Goal: Navigation & Orientation: Find specific page/section

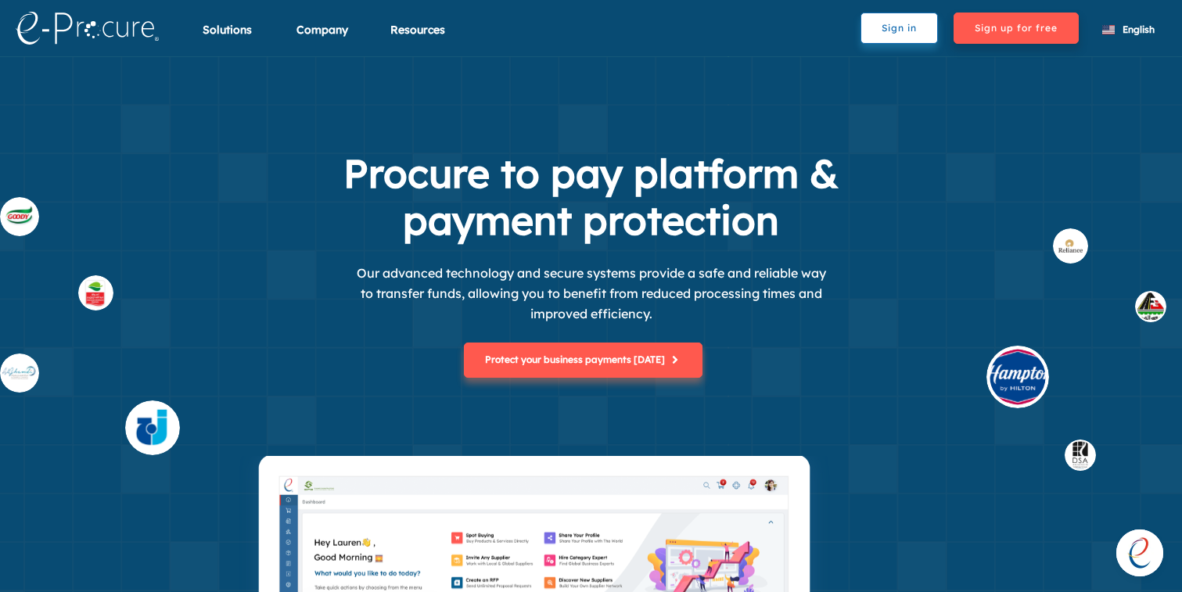
click at [992, 330] on div "Procure to pay platform & payment protection Our advanced technology and secure…" at bounding box center [591, 303] width 1182 height 306
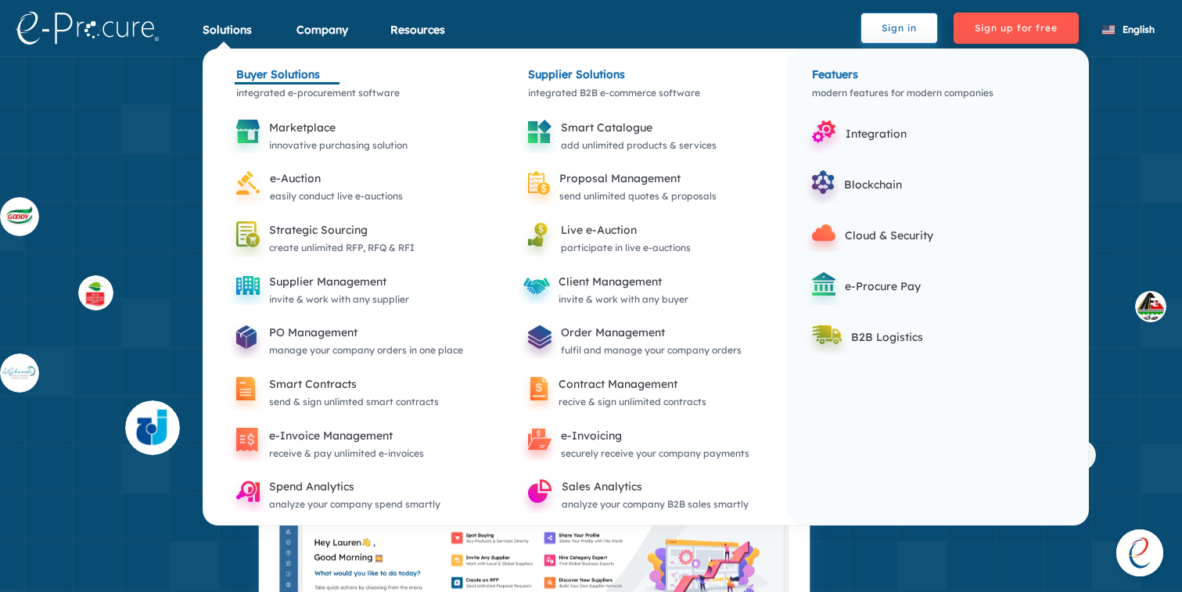
click at [261, 77] on div "Buyer Solutions" at bounding box center [349, 62] width 260 height 27
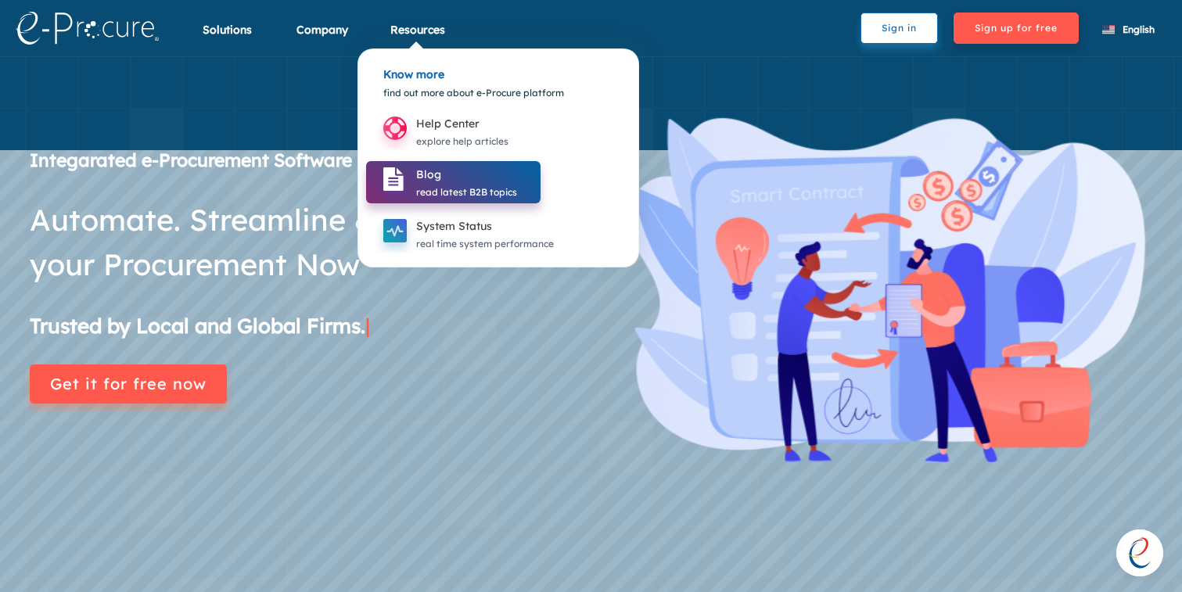
click at [414, 180] on icon at bounding box center [395, 180] width 42 height 42
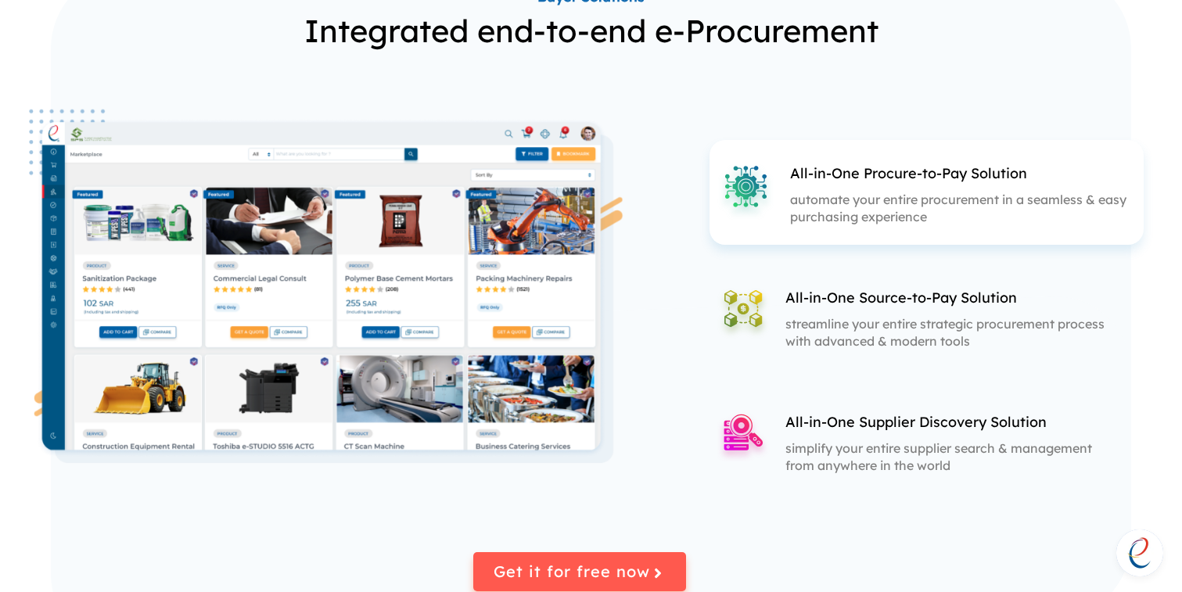
scroll to position [1796, 0]
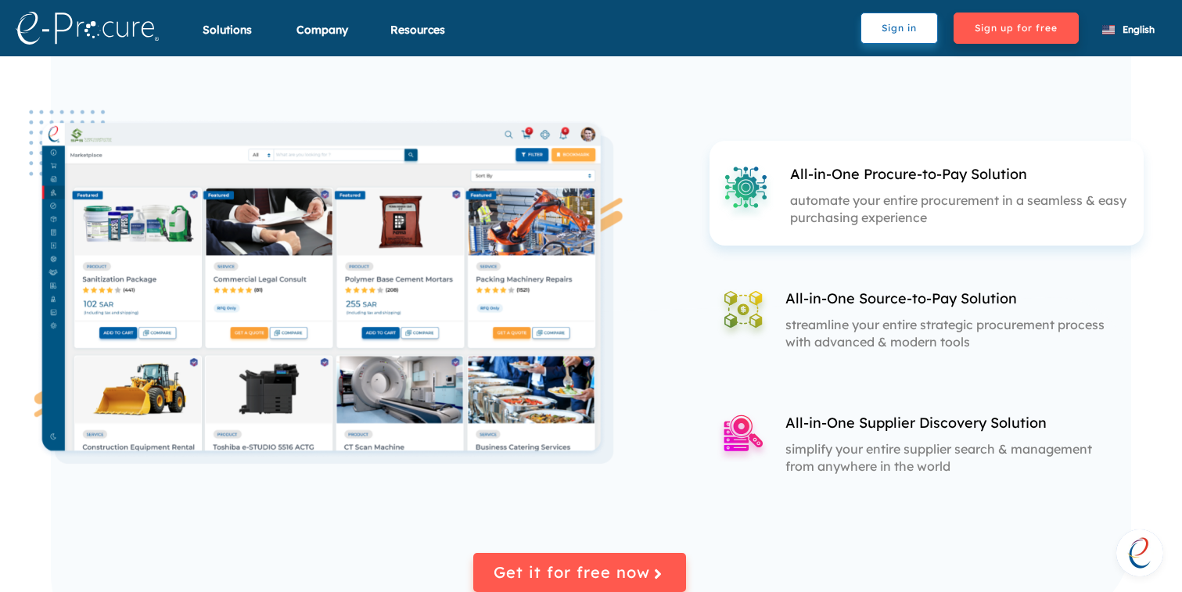
click at [892, 305] on p "All-in-One Source-to-Pay Solution" at bounding box center [946, 299] width 322 height 20
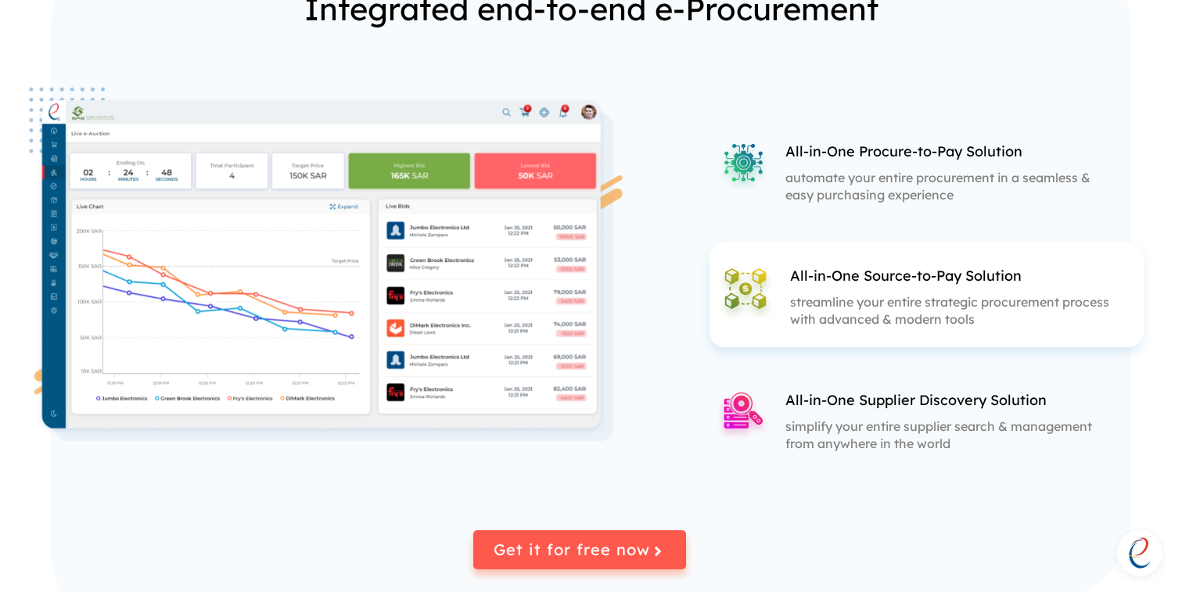
scroll to position [1828, 0]
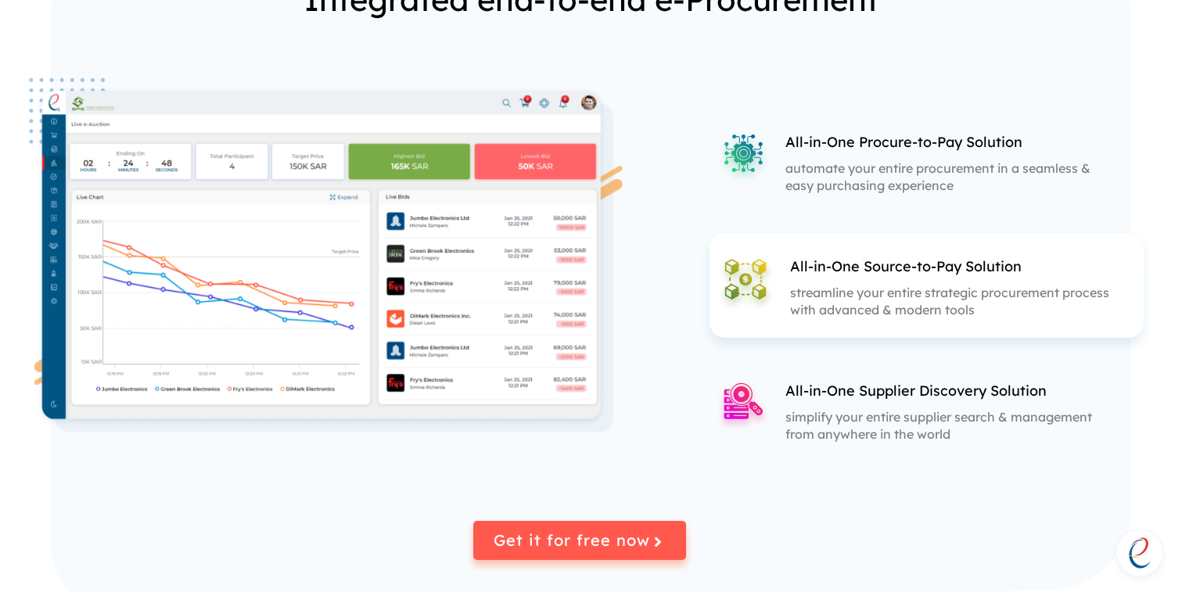
click at [845, 372] on div "All-in-One Supplier Discovery Solution simplify your entire supplier search & m…" at bounding box center [912, 409] width 406 height 105
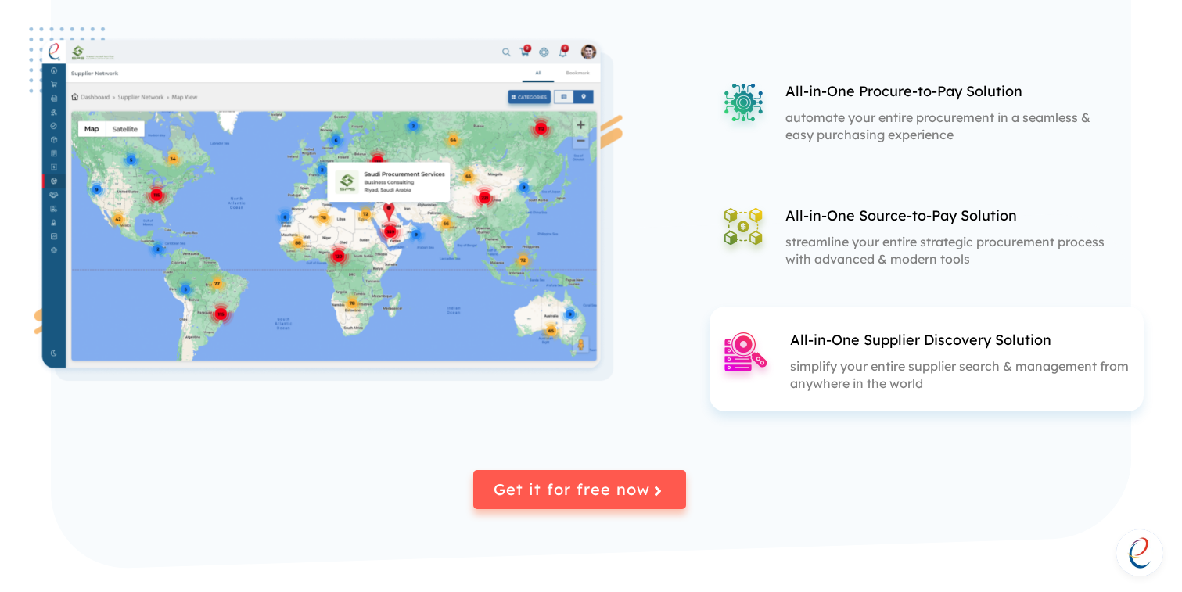
scroll to position [1874, 0]
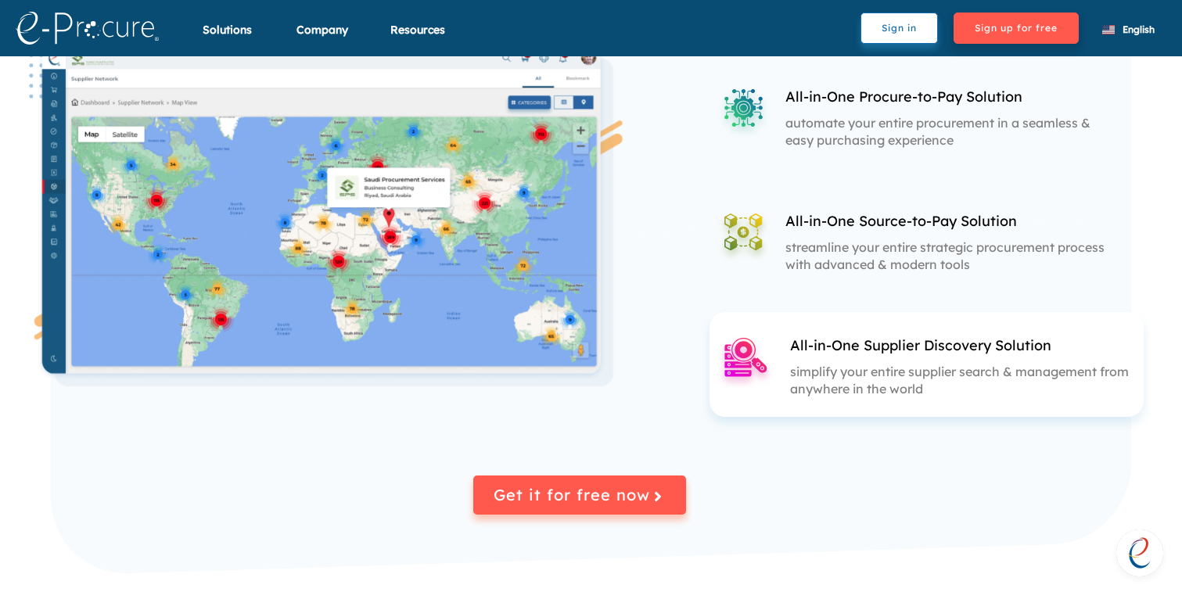
click at [855, 279] on div "All-in-One Source-to-Pay Solution streamline your entire strategic procurement …" at bounding box center [946, 246] width 338 height 70
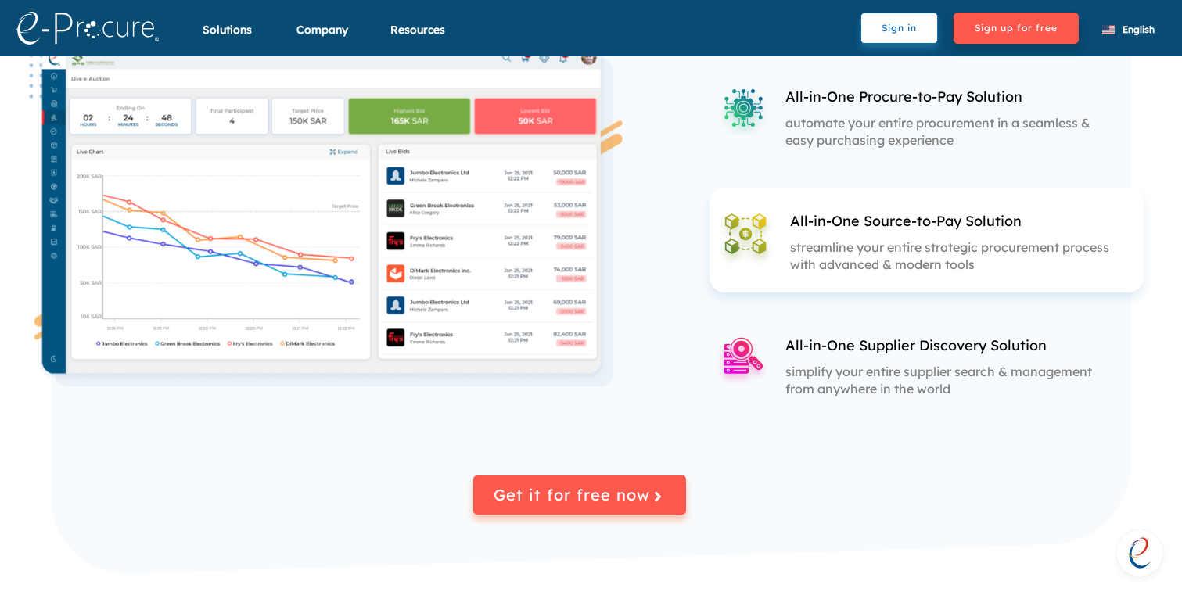
click at [850, 142] on p "automate your entire procurement in a seamless & easy purchasing experience" at bounding box center [946, 131] width 322 height 34
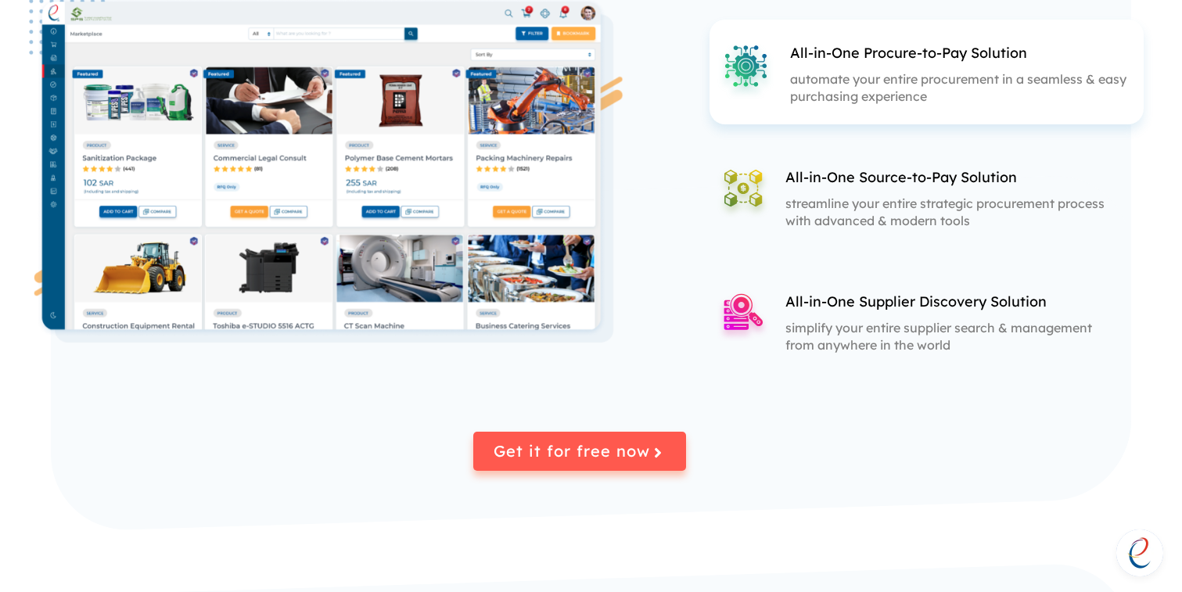
click at [842, 158] on div "All-in-One Source-to-Pay Solution streamline your entire strategic procurement …" at bounding box center [912, 196] width 406 height 105
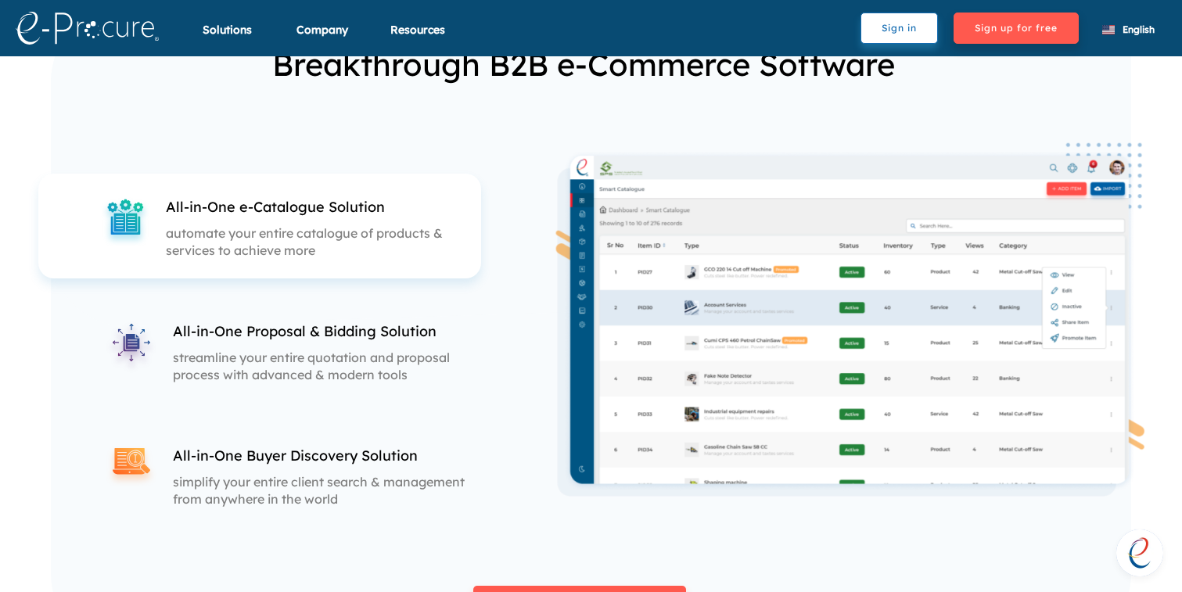
scroll to position [2508, 0]
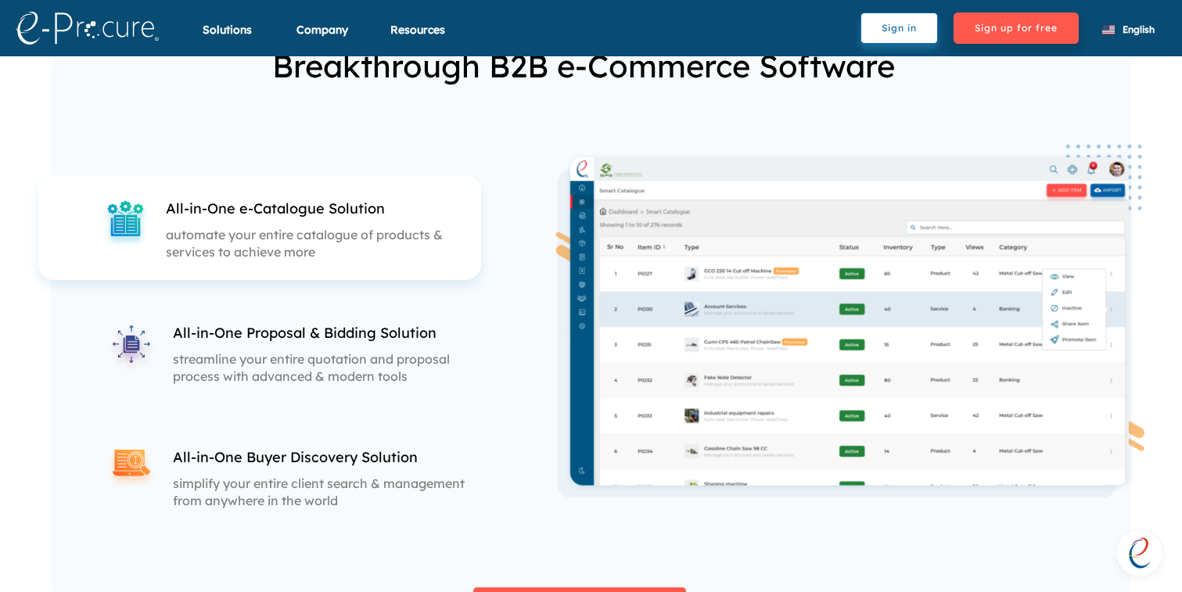
click at [400, 360] on p "streamline your entire quotation and proposal process with advanced & modern to…" at bounding box center [334, 367] width 322 height 34
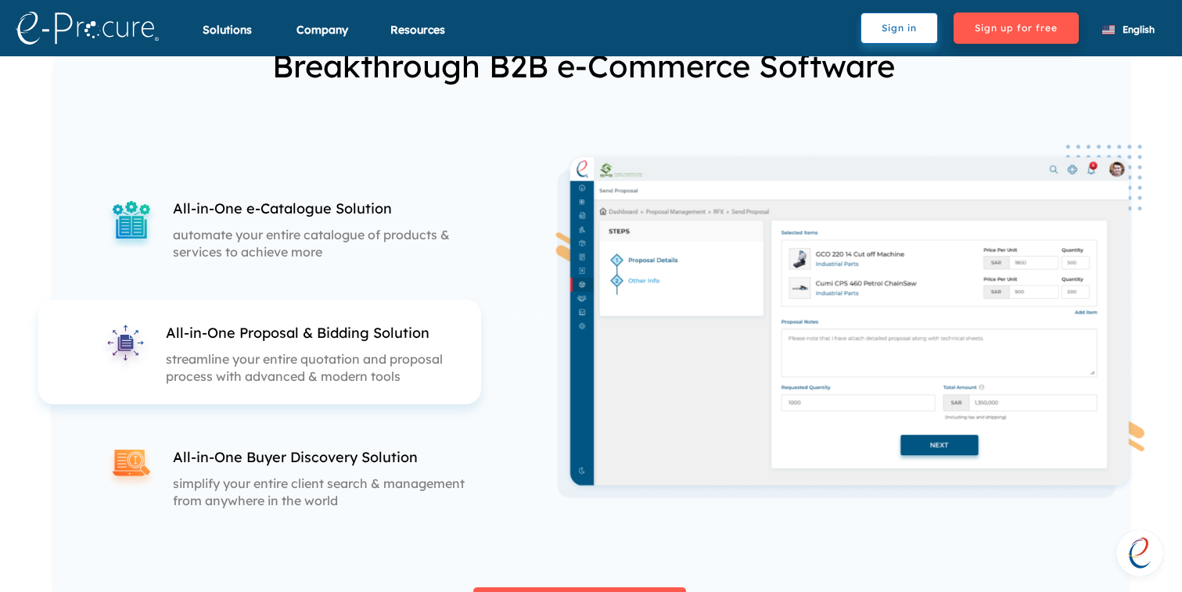
click at [358, 475] on p "simplify your entire client search & management from anywhere in the world" at bounding box center [334, 492] width 322 height 34
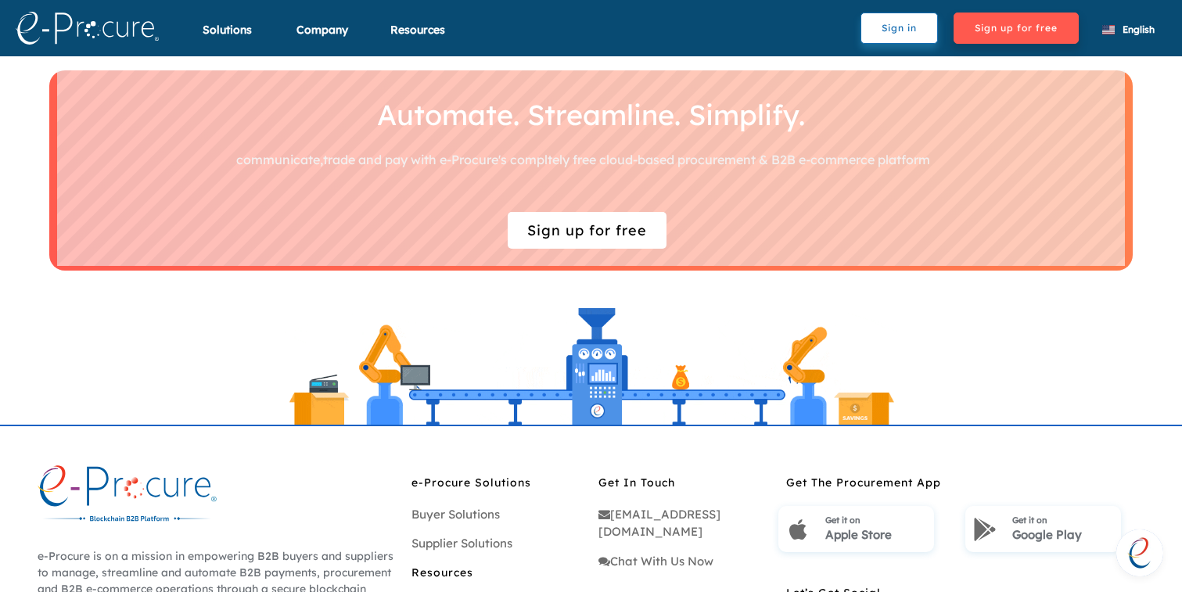
scroll to position [4313, 0]
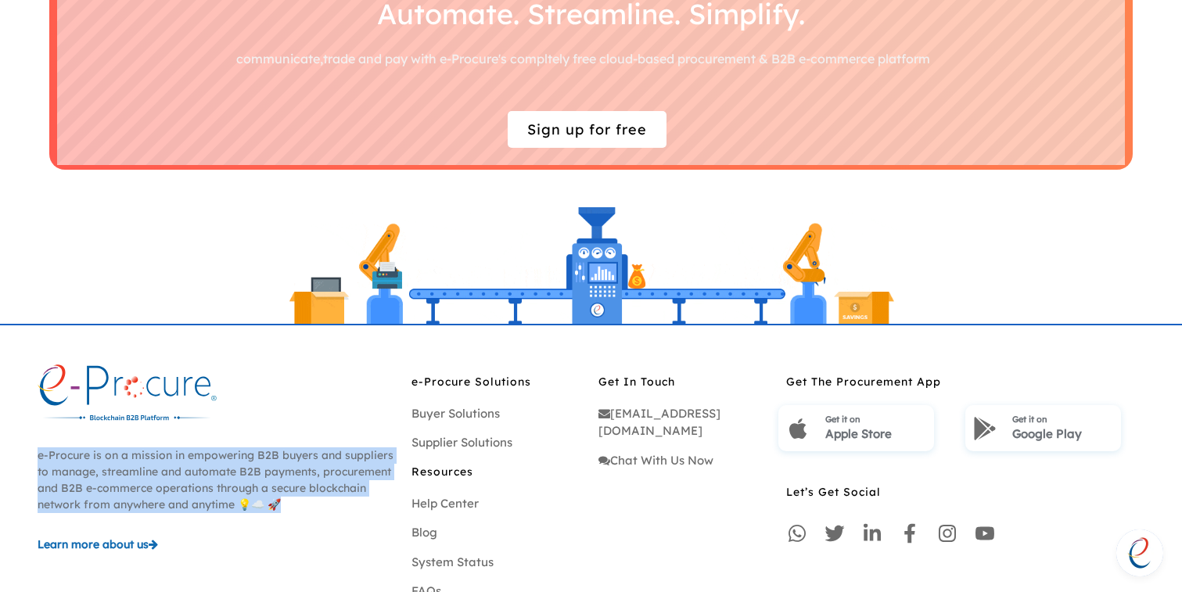
drag, startPoint x: 288, startPoint y: 504, endPoint x: 36, endPoint y: 463, distance: 255.2
click at [36, 463] on div "e-Procure is on a mission in empowering B2B buyers and suppliers to manage, str…" at bounding box center [217, 488] width 374 height 248
copy p "e-Procure is on a mission in empowering B2B buyers and suppliers to manage, str…"
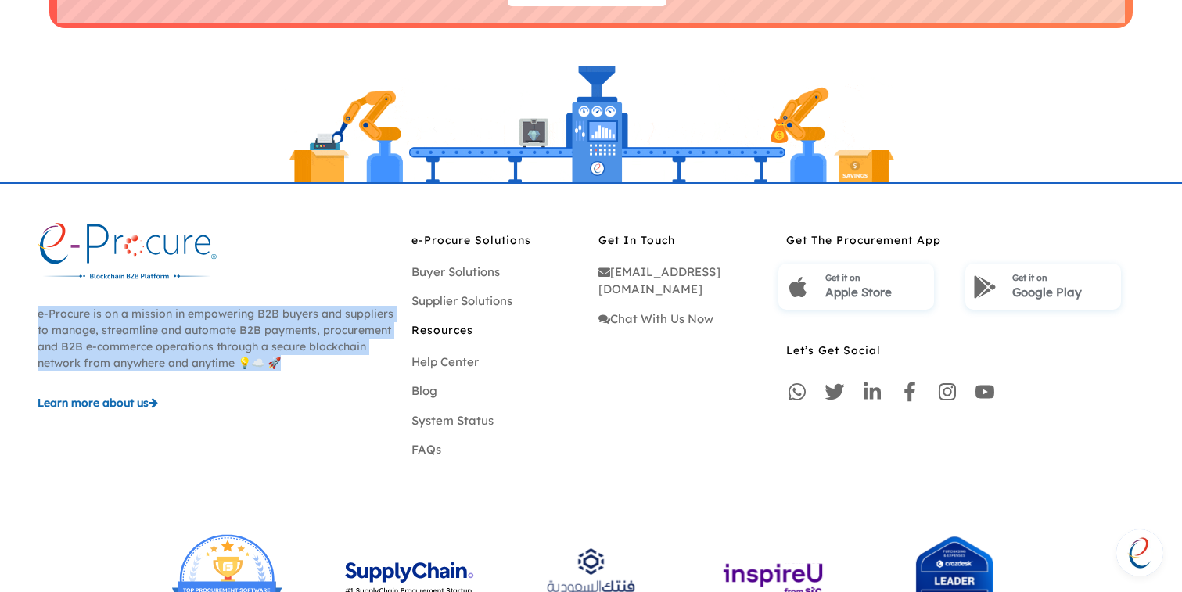
scroll to position [4455, 0]
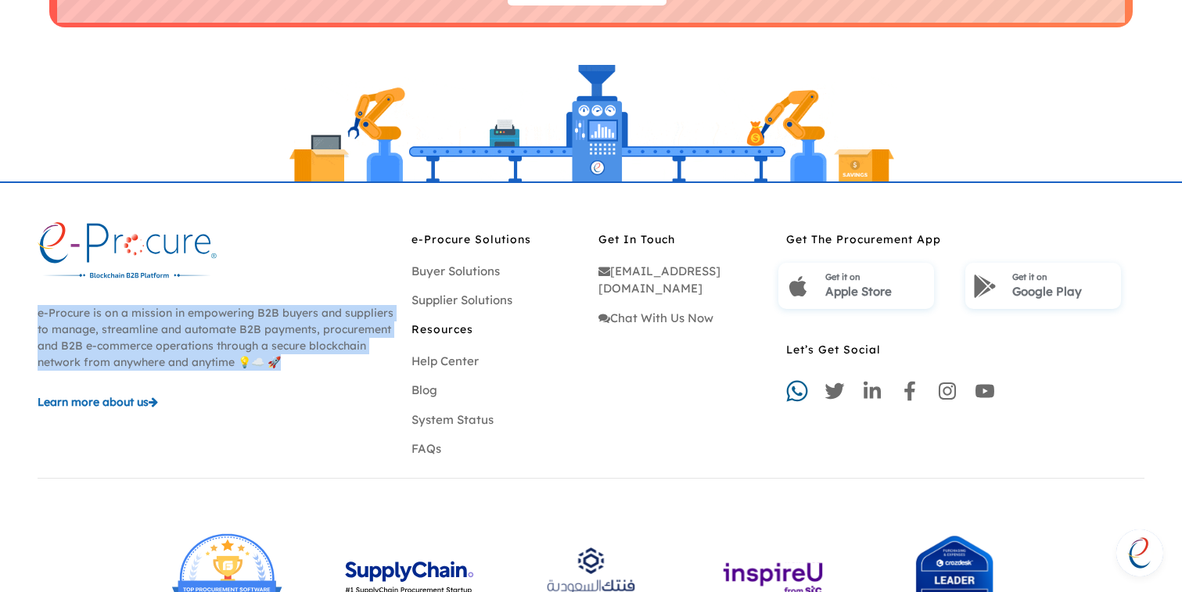
click at [798, 395] on icon at bounding box center [796, 391] width 21 height 21
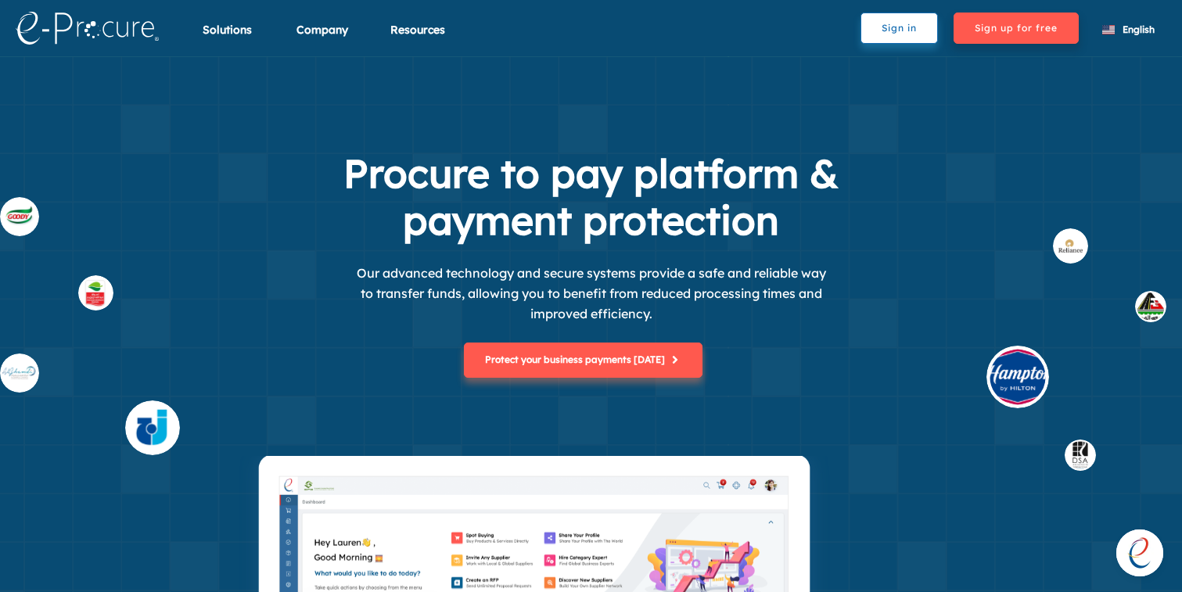
click at [907, 41] on button "Sign in" at bounding box center [898, 28] width 77 height 31
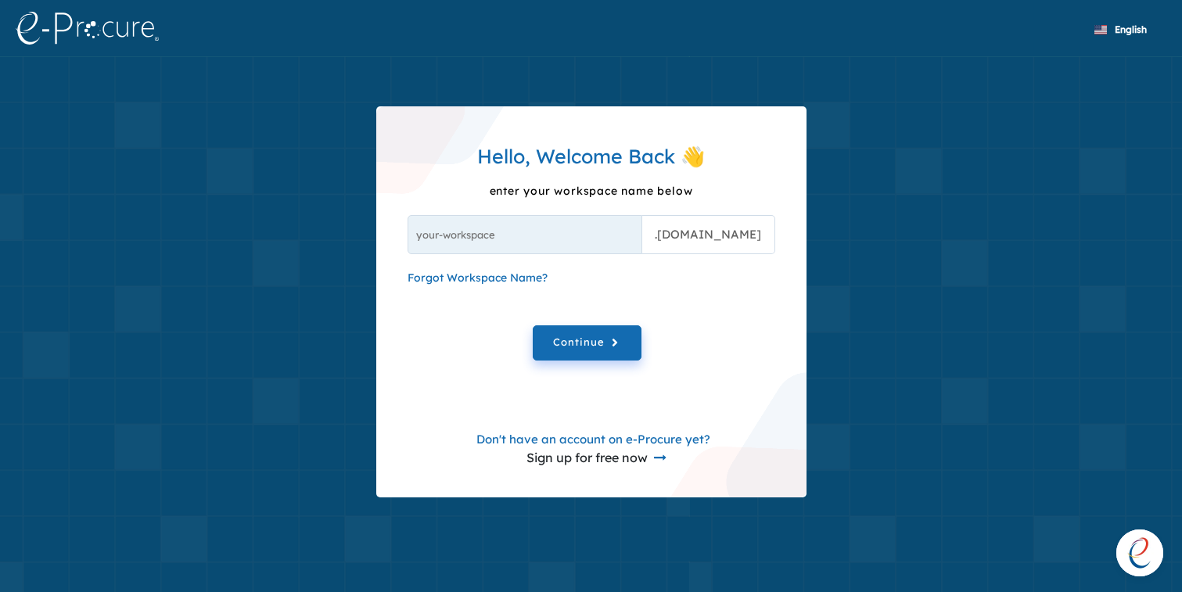
click at [103, 26] on img at bounding box center [87, 28] width 143 height 33
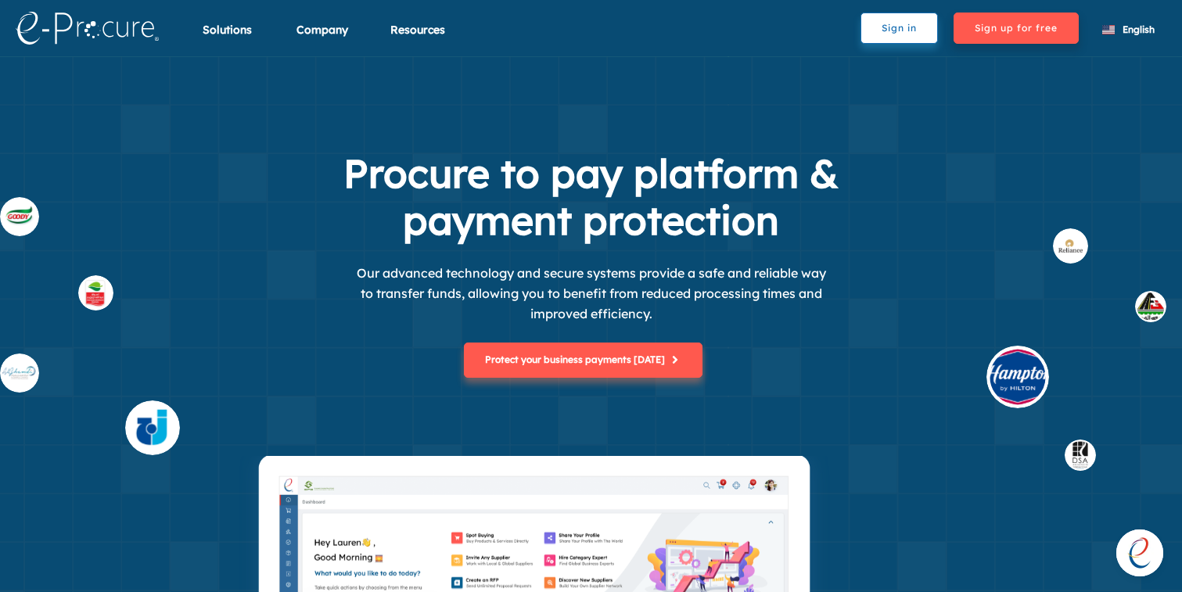
click at [901, 37] on button "Sign in" at bounding box center [898, 28] width 77 height 31
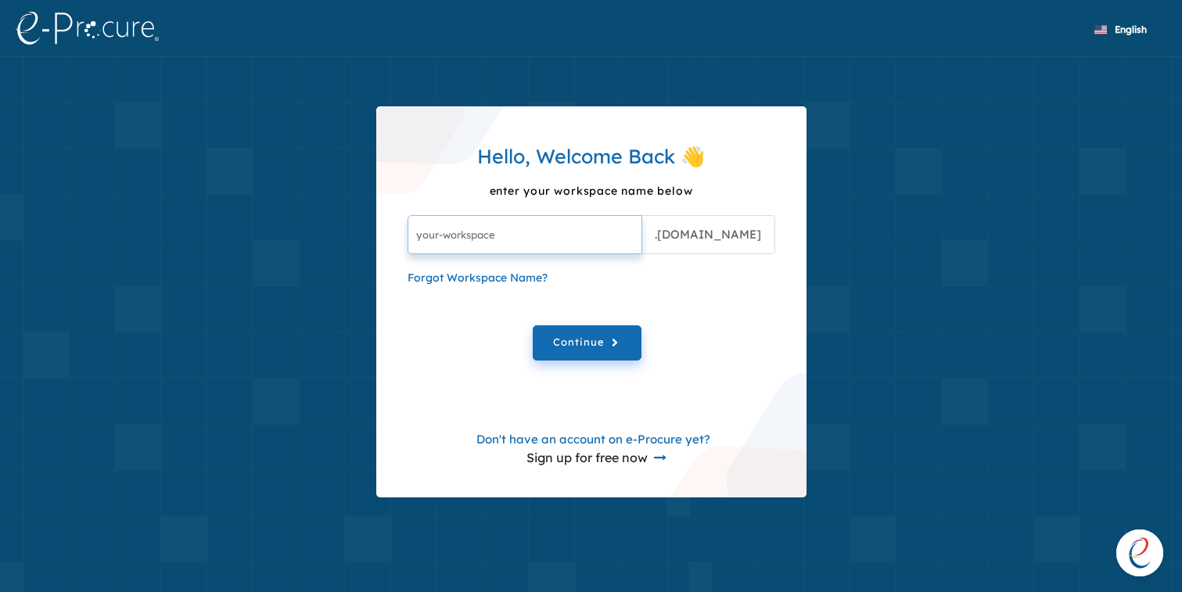
click at [551, 246] on input "text" at bounding box center [524, 234] width 235 height 39
type input "sauditest"
click at [533, 325] on button "Continue" at bounding box center [587, 342] width 109 height 35
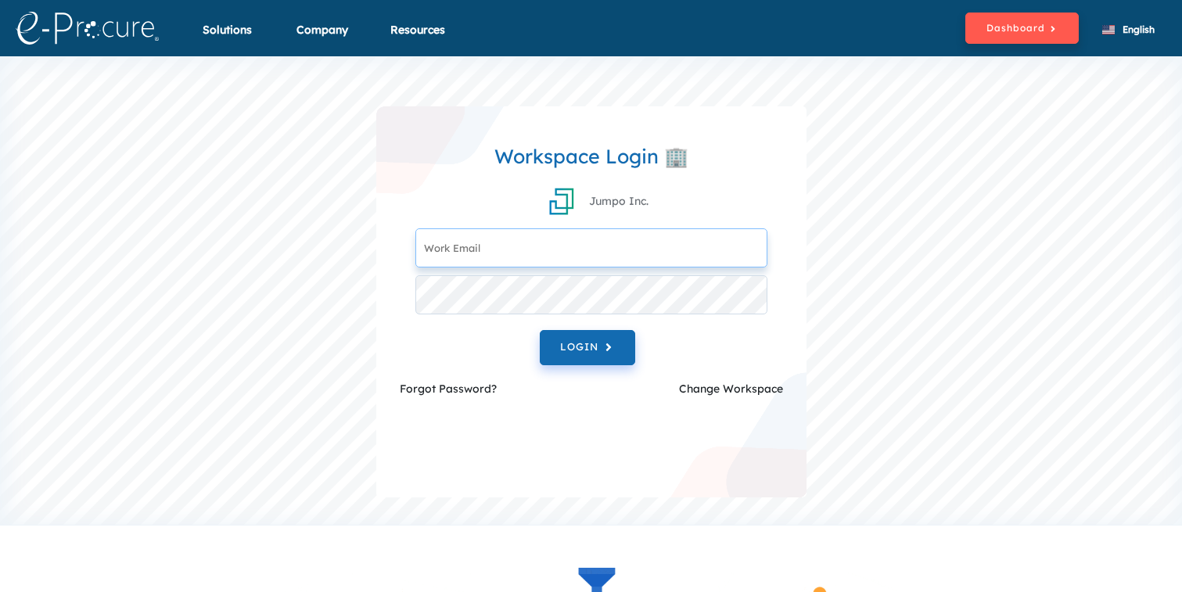
type input "info@saudiprocure.com"
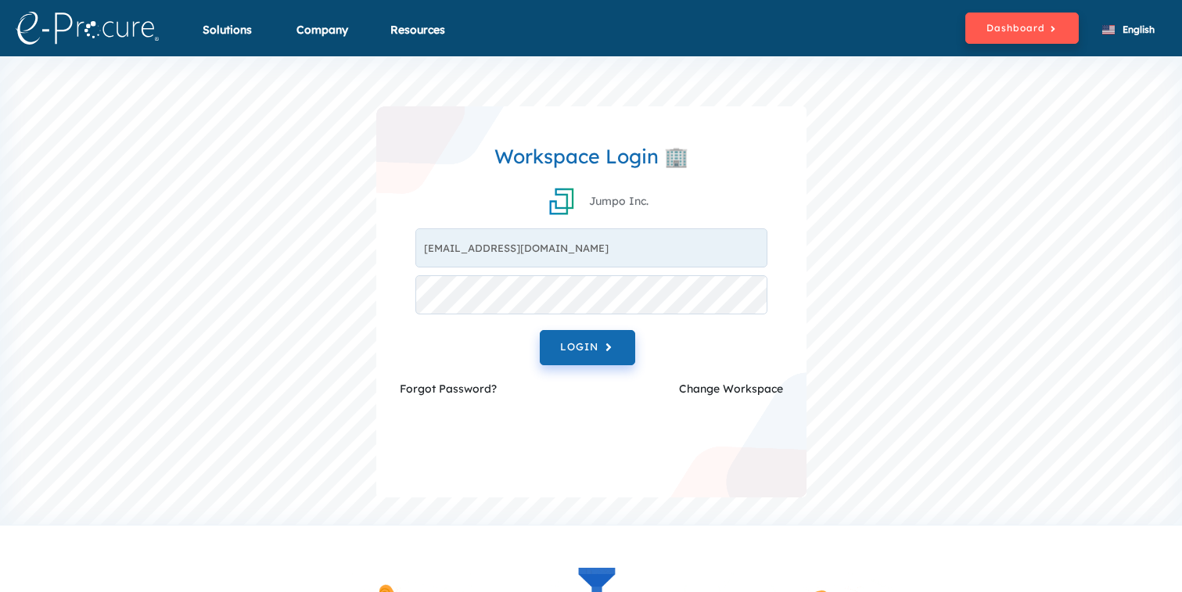
click at [587, 257] on input "info@saudiprocure.com" at bounding box center [591, 247] width 352 height 39
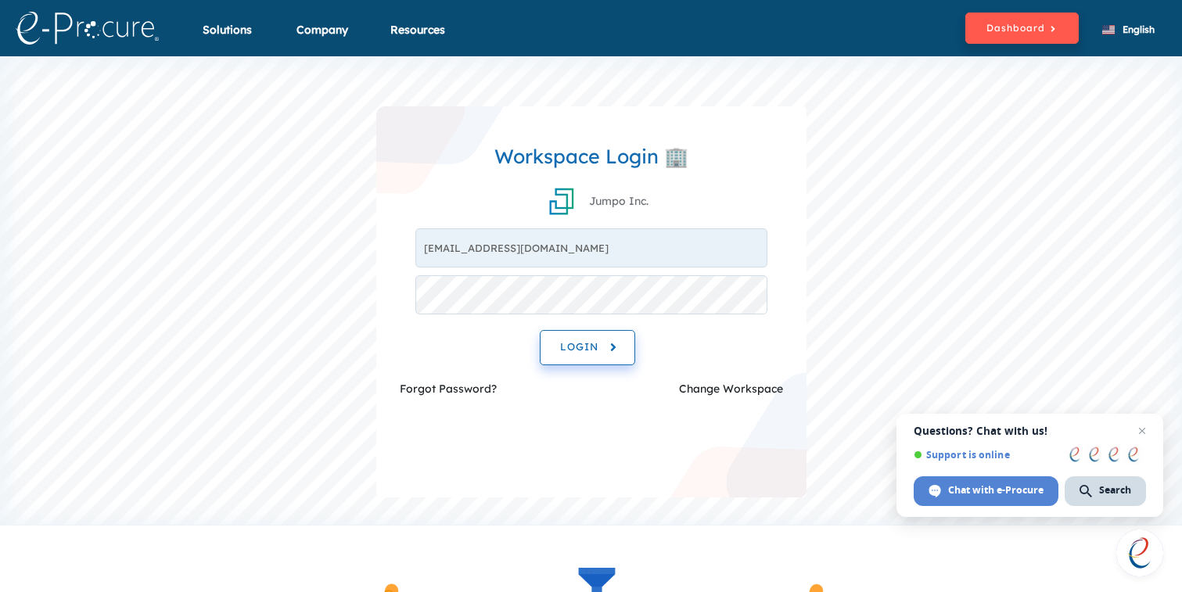
click at [605, 341] on span "LOGIN" at bounding box center [587, 348] width 55 height 18
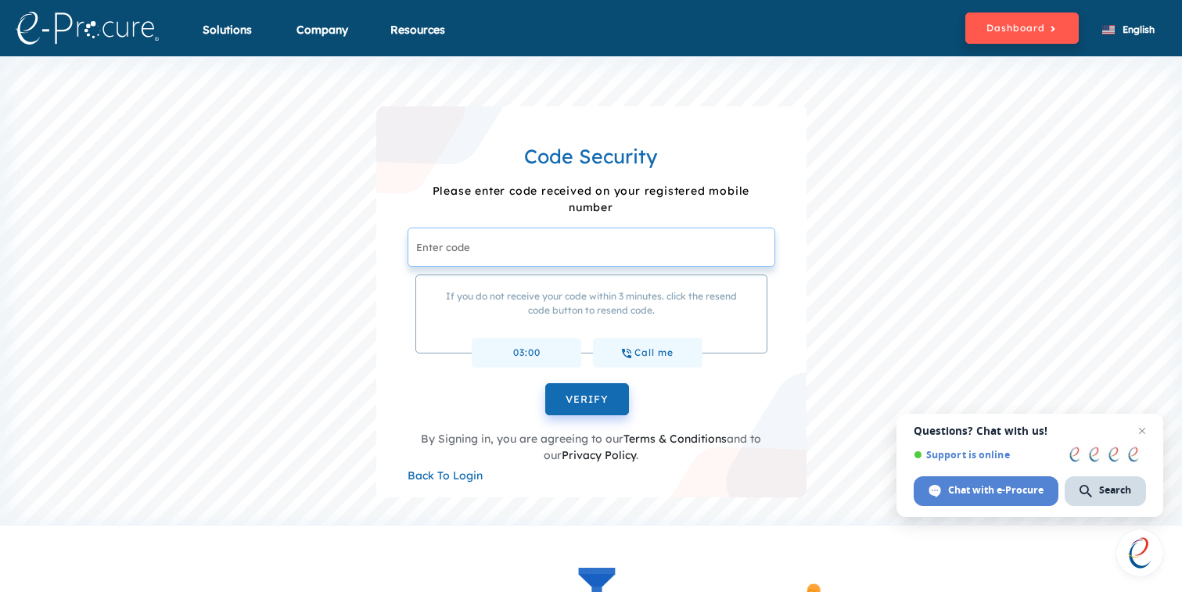
click at [475, 247] on input "text" at bounding box center [591, 247] width 368 height 39
type input "123456"
click at [545, 383] on button "VERIFY" at bounding box center [587, 399] width 84 height 33
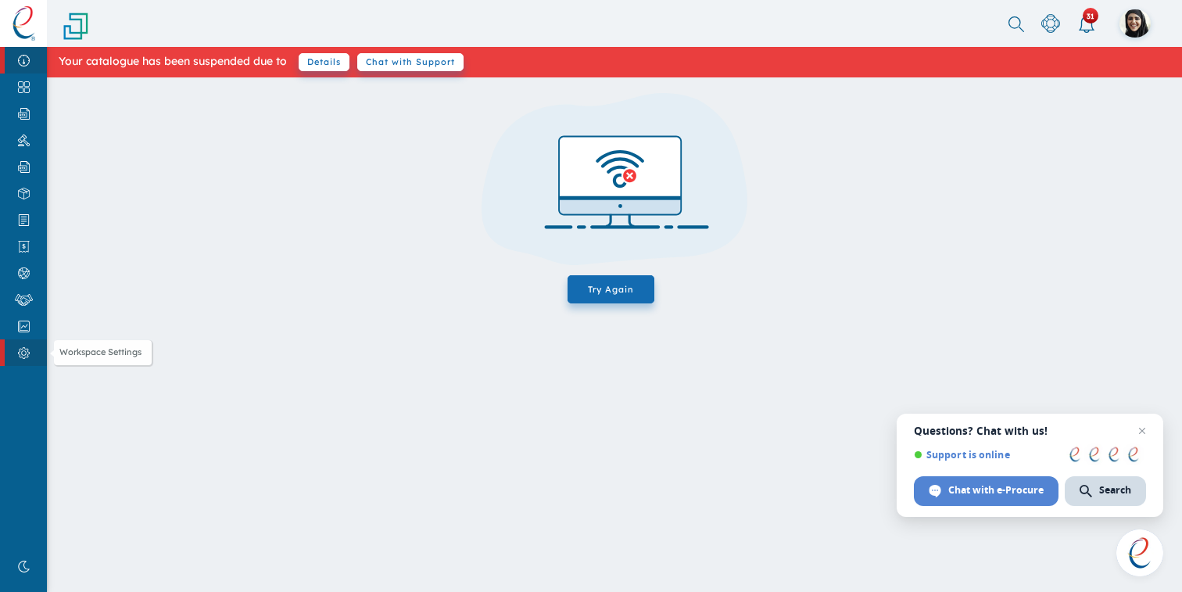
click at [16, 361] on link "Workspace Settings" at bounding box center [23, 352] width 47 height 27
click at [600, 270] on div "Try Again" at bounding box center [615, 195] width 267 height 204
click at [597, 284] on span "Try Again" at bounding box center [611, 289] width 87 height 28
click at [5, 64] on link "Dashboard" at bounding box center [23, 60] width 47 height 27
click at [1136, 432] on span "Open chat" at bounding box center [1143, 432] width 20 height 20
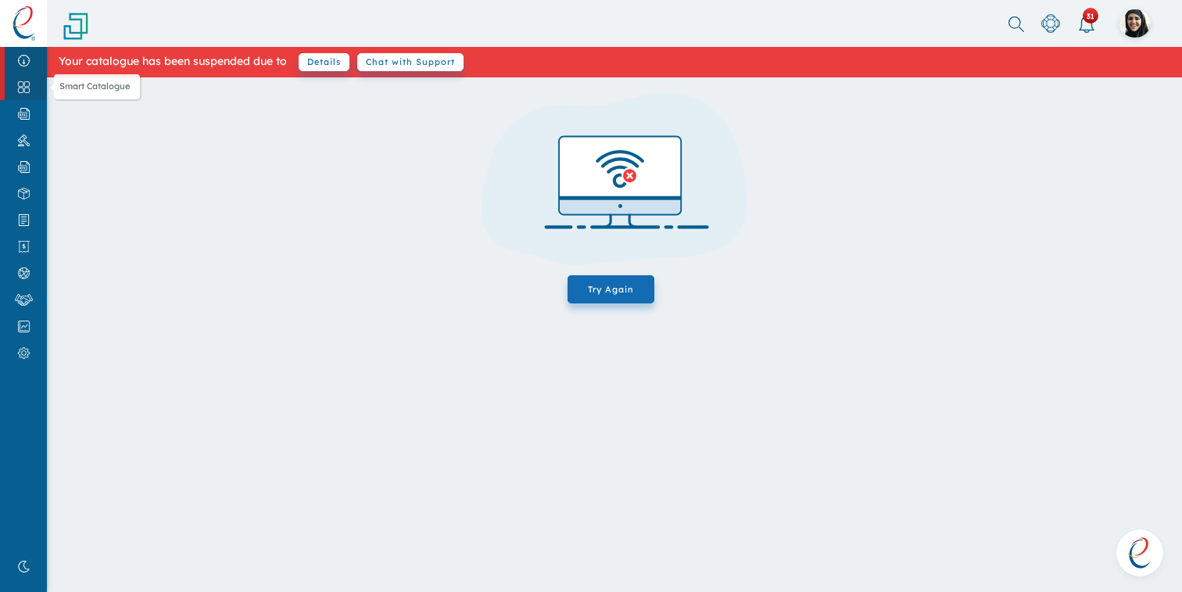
click at [22, 95] on link "Smart Catalogue" at bounding box center [23, 87] width 47 height 27
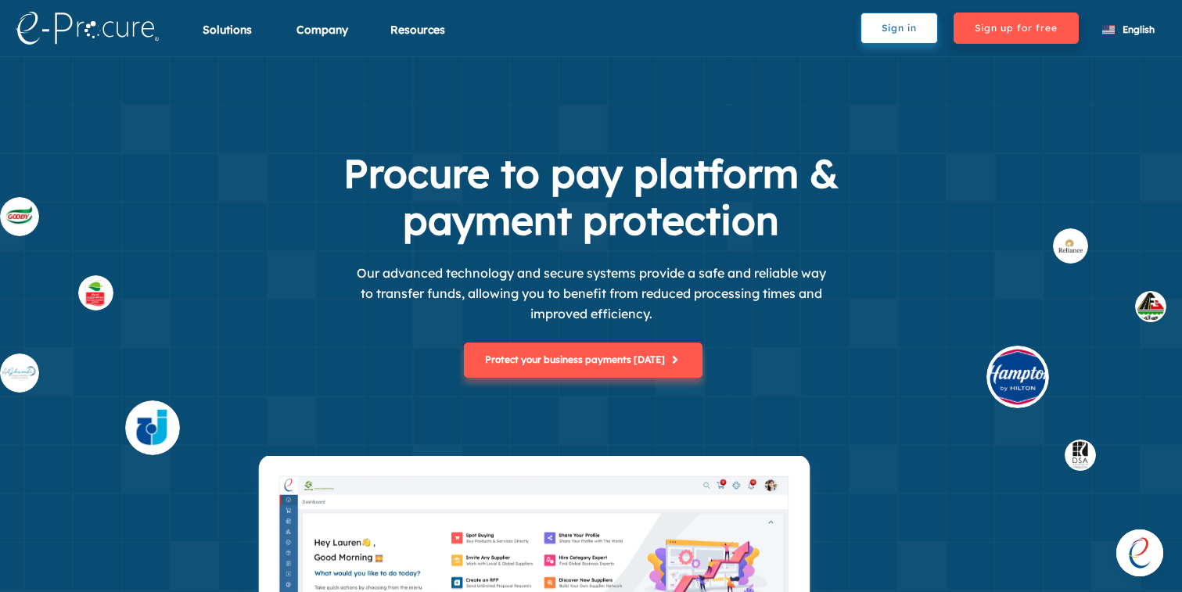
click at [316, 132] on icon at bounding box center [301, 128] width 42 height 42
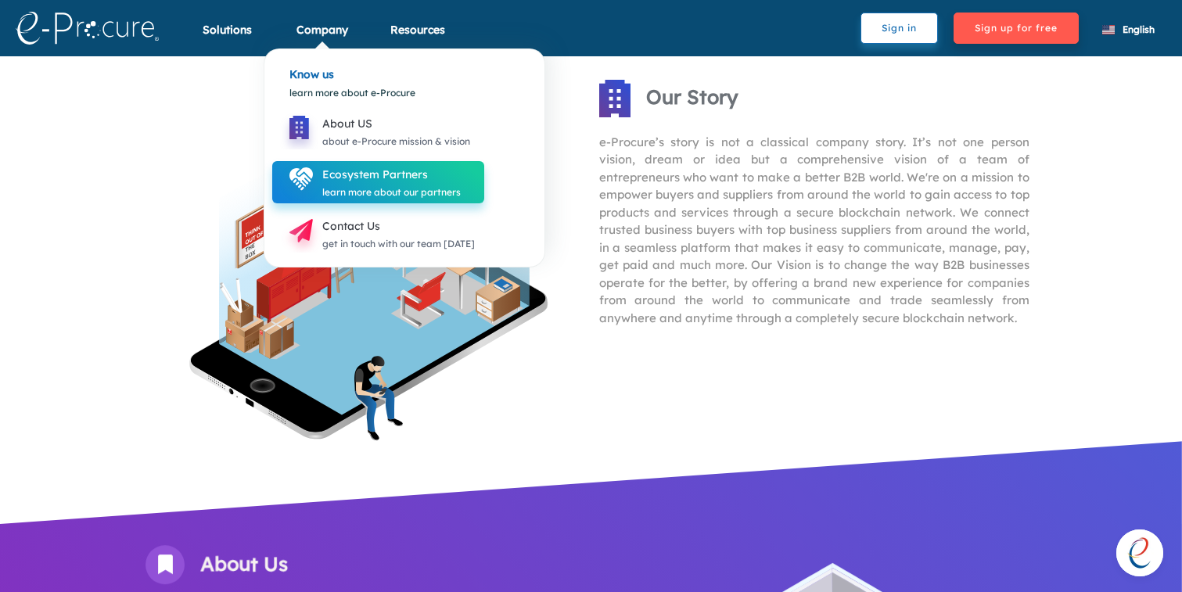
click at [338, 189] on div "learn more about our partners" at bounding box center [391, 192] width 138 height 17
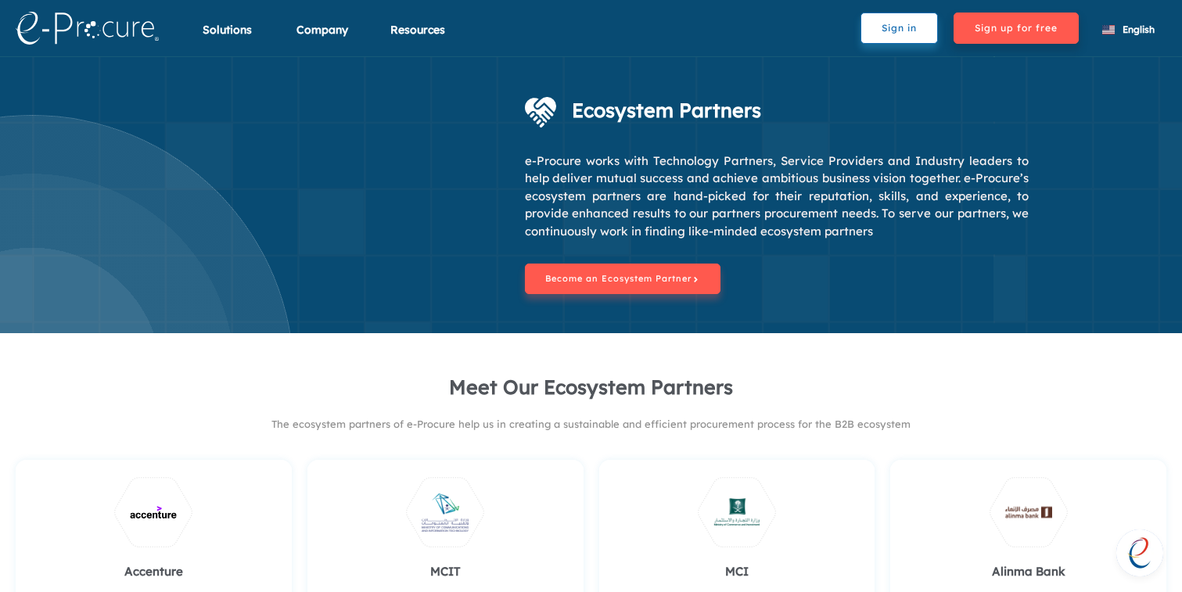
click at [583, 293] on div "Ecosystem Partners e-Procure works with Technology Partners, Service Providers …" at bounding box center [591, 194] width 1182 height 277
click at [586, 286] on button "Become an Ecosystem Partner" at bounding box center [623, 279] width 196 height 31
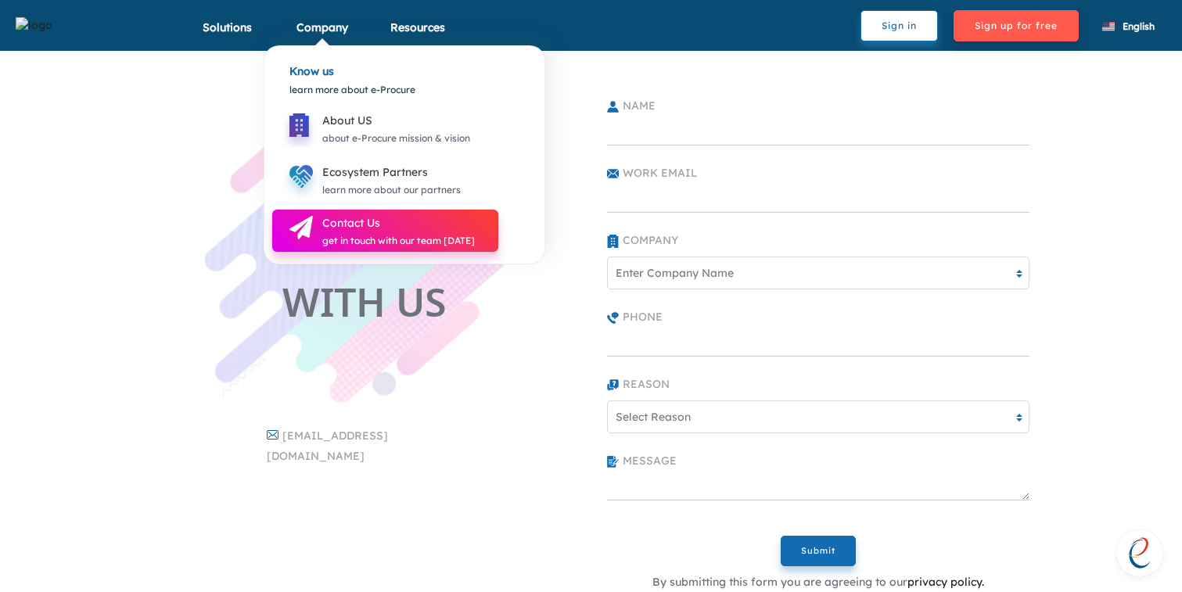
click at [325, 221] on div "Contact Us" at bounding box center [398, 223] width 153 height 19
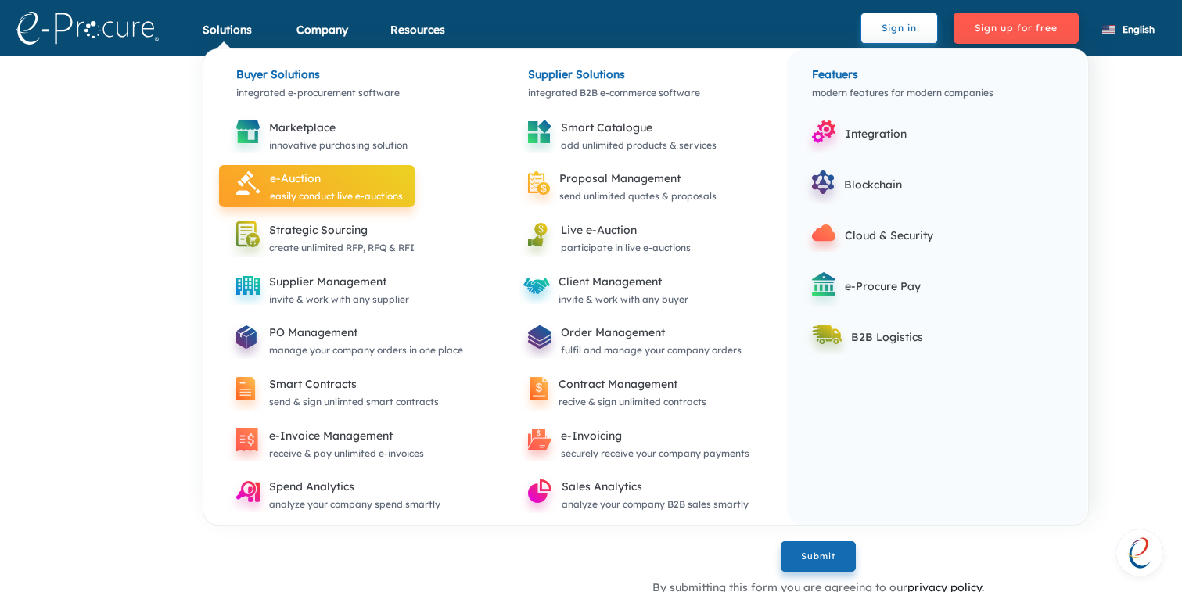
click at [278, 173] on div "e-Auction" at bounding box center [336, 178] width 133 height 19
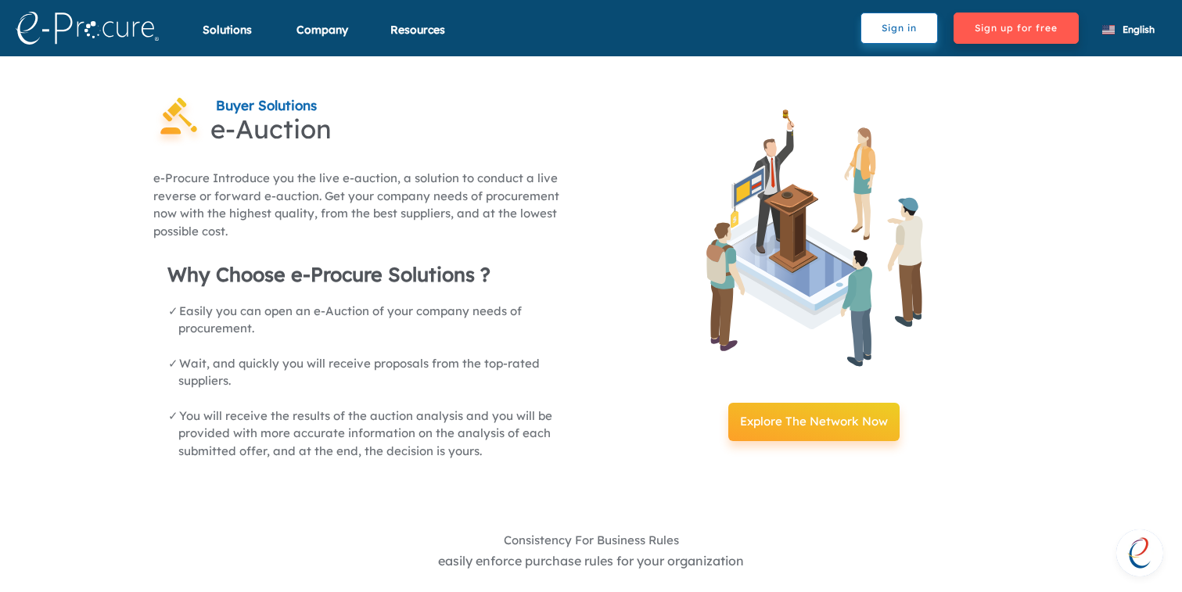
click at [798, 419] on button "Explore The Network Now" at bounding box center [813, 422] width 171 height 38
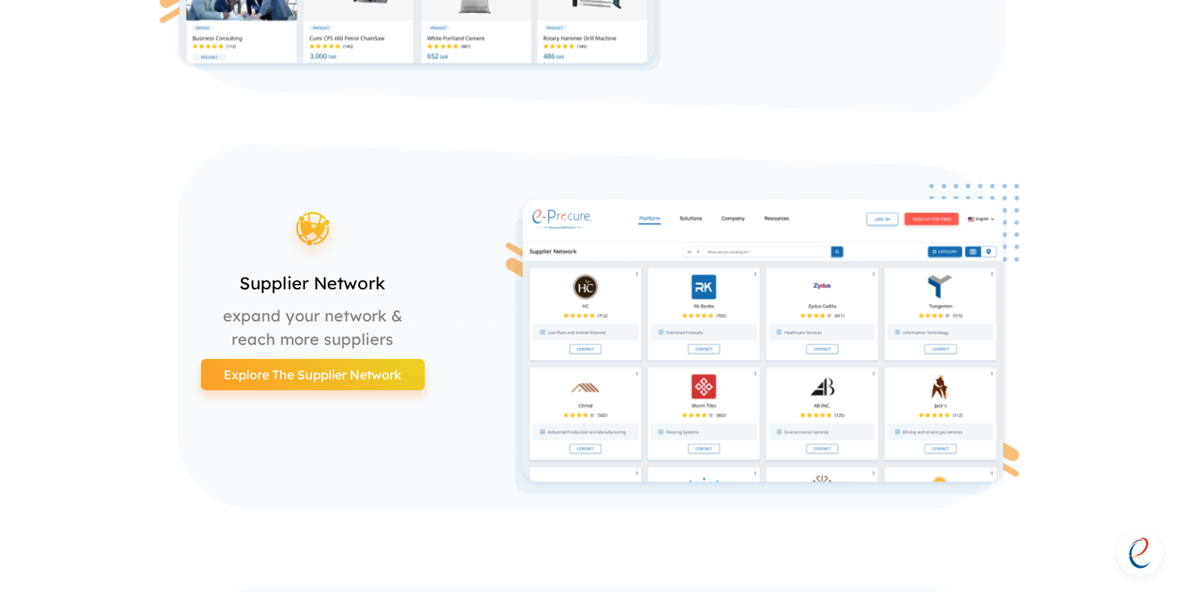
scroll to position [912, 0]
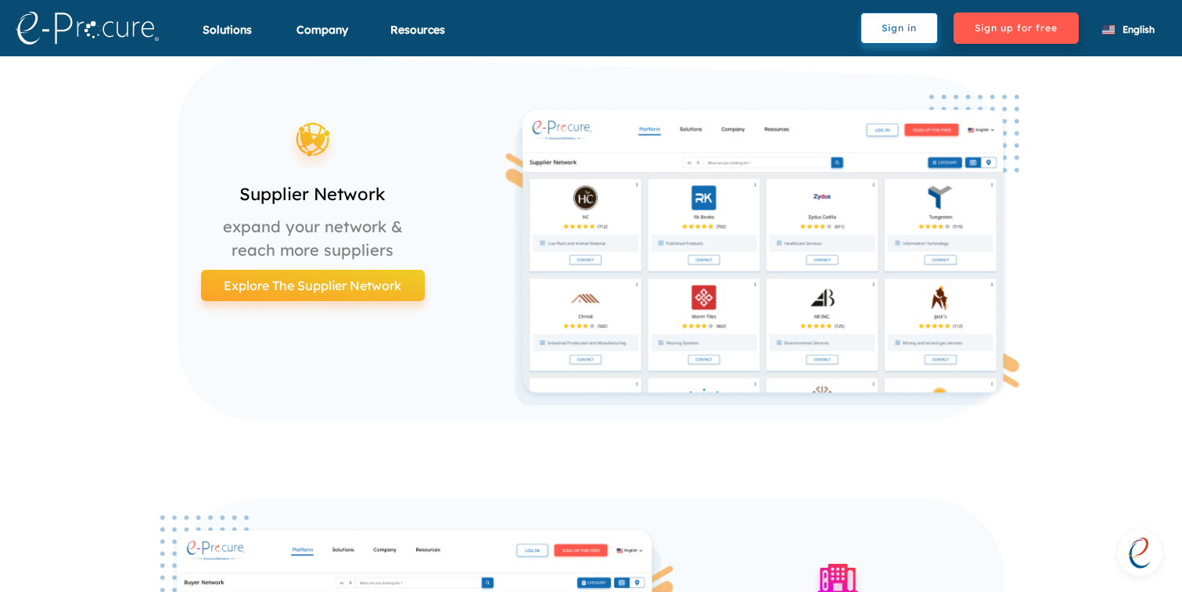
click at [357, 281] on button "Explore The Supplier Network" at bounding box center [313, 285] width 224 height 31
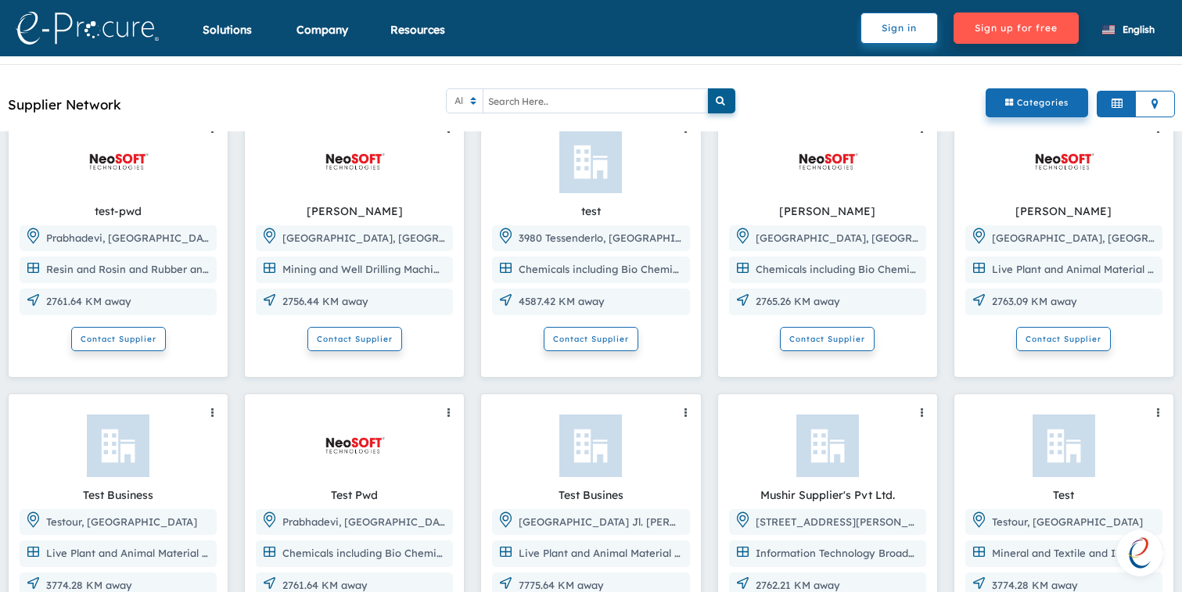
click at [112, 45] on link at bounding box center [105, 28] width 195 height 48
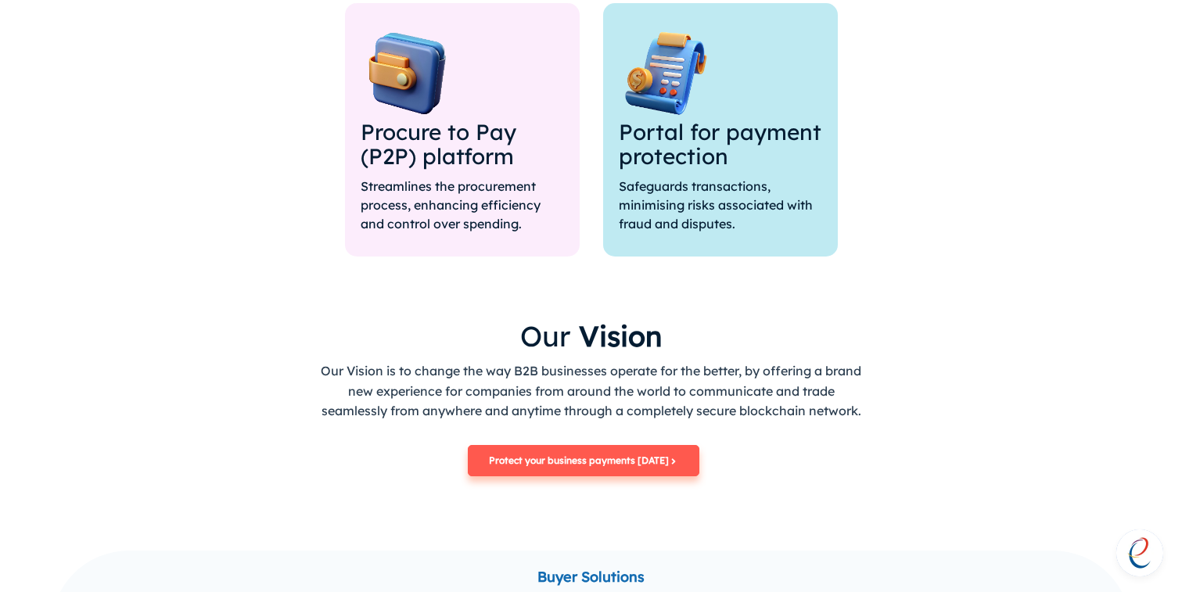
scroll to position [1233, 0]
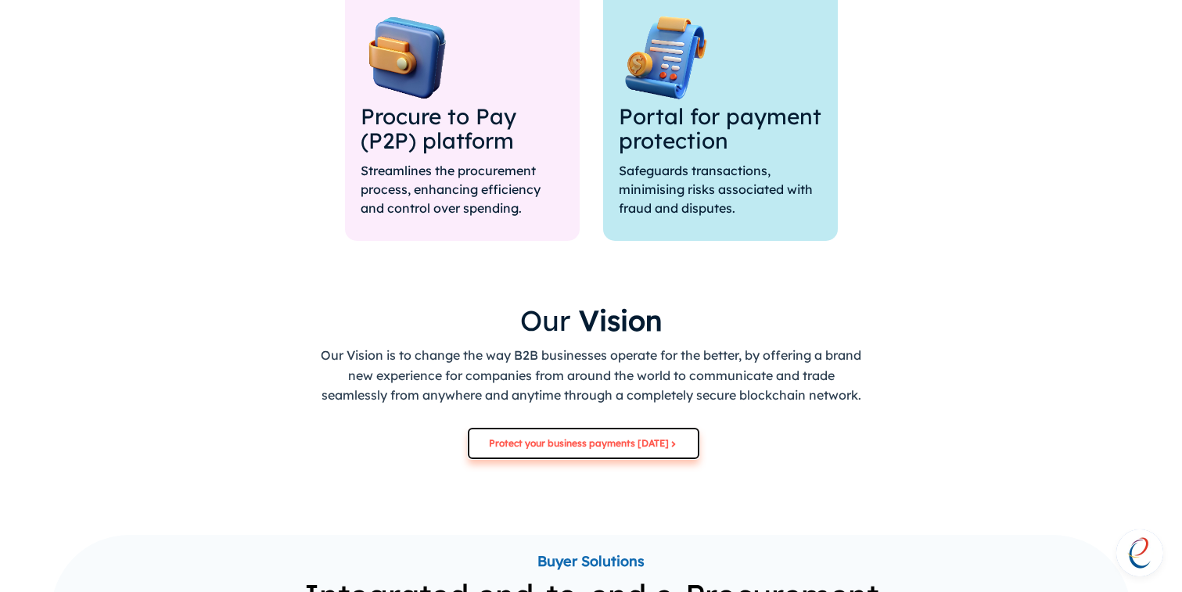
click at [632, 450] on button "Protect your business payments [DATE]" at bounding box center [583, 443] width 231 height 31
click at [560, 438] on button "Protect your business payments [DATE]" at bounding box center [583, 443] width 231 height 31
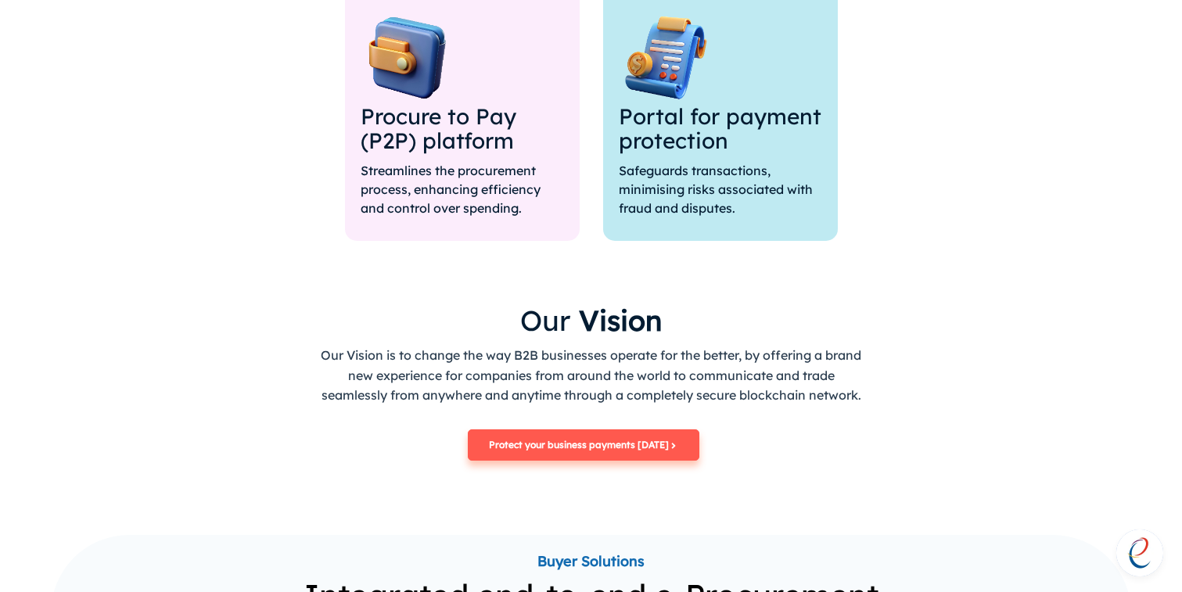
click at [592, 426] on section "Our Vision Our Vision is to change the way B2B businesses operate for the bette…" at bounding box center [591, 389] width 704 height 173
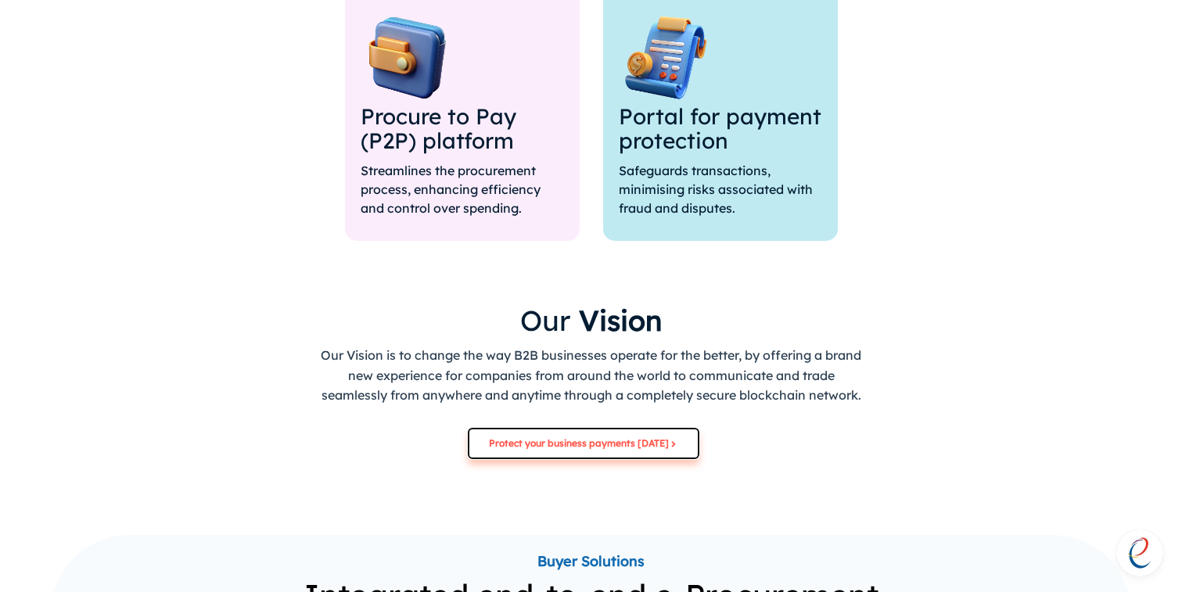
click at [582, 437] on button "Protect your business payments [DATE]" at bounding box center [583, 443] width 231 height 31
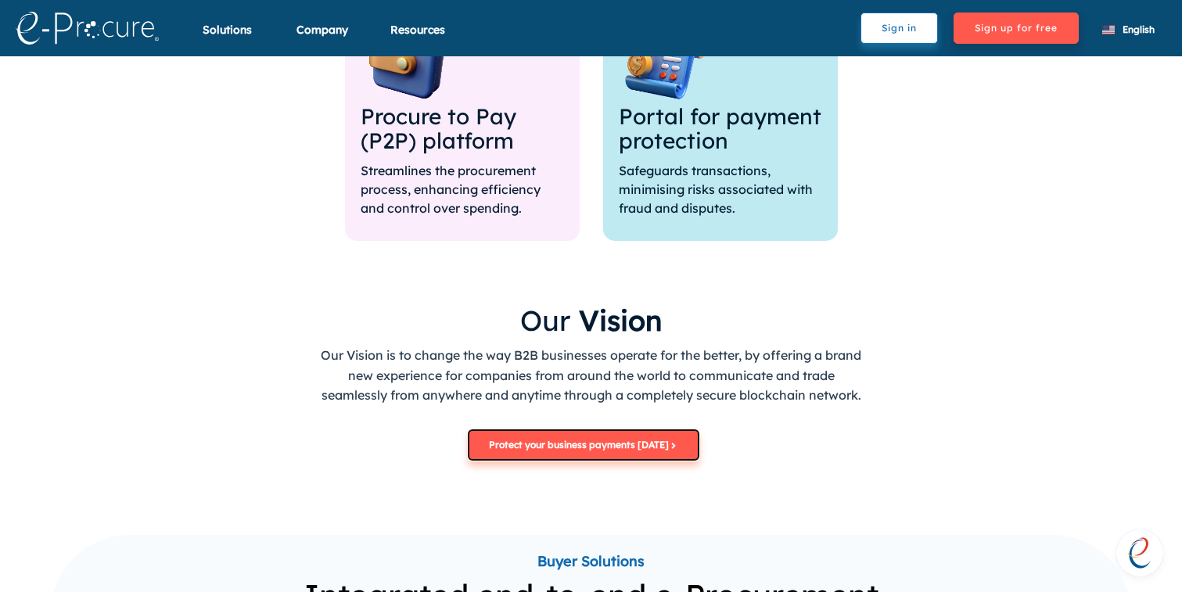
scroll to position [1208, 0]
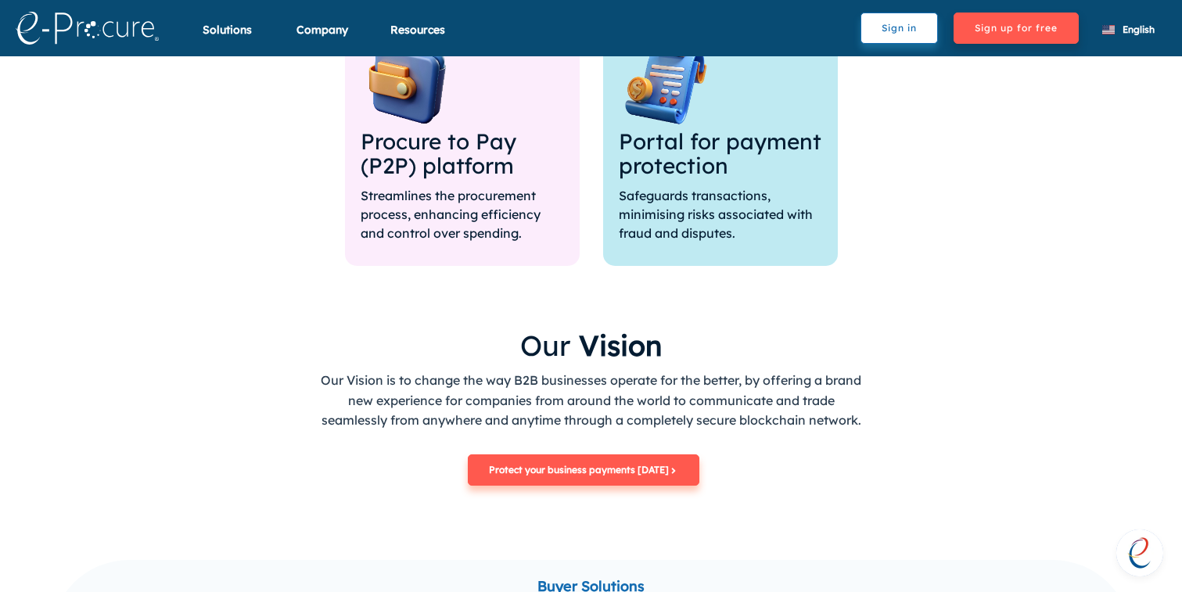
click at [670, 374] on p "Our Vision is to change the way B2B businesses operate for the better, by offer…" at bounding box center [591, 401] width 547 height 60
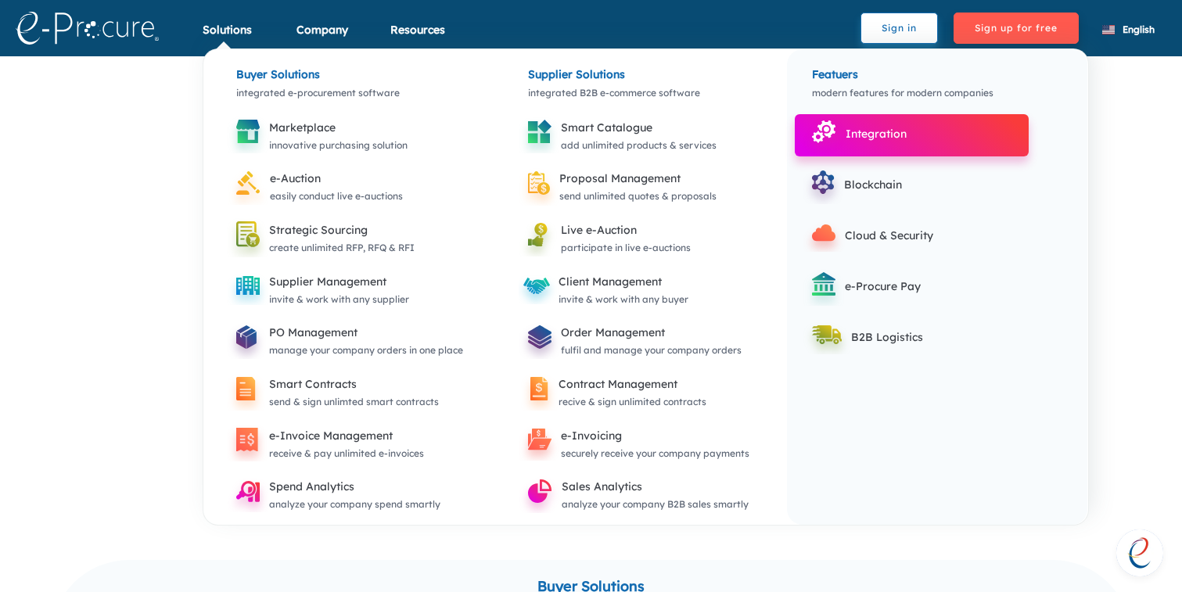
click at [915, 128] on div "Integration" at bounding box center [930, 133] width 171 height 19
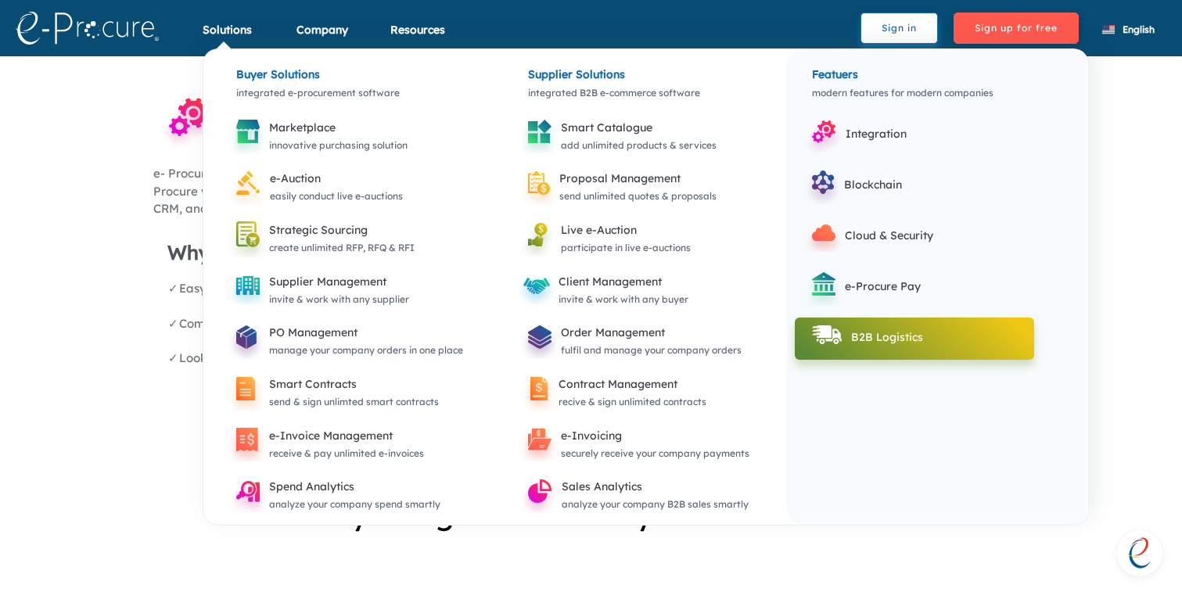
click at [838, 318] on icon at bounding box center [826, 336] width 48 height 38
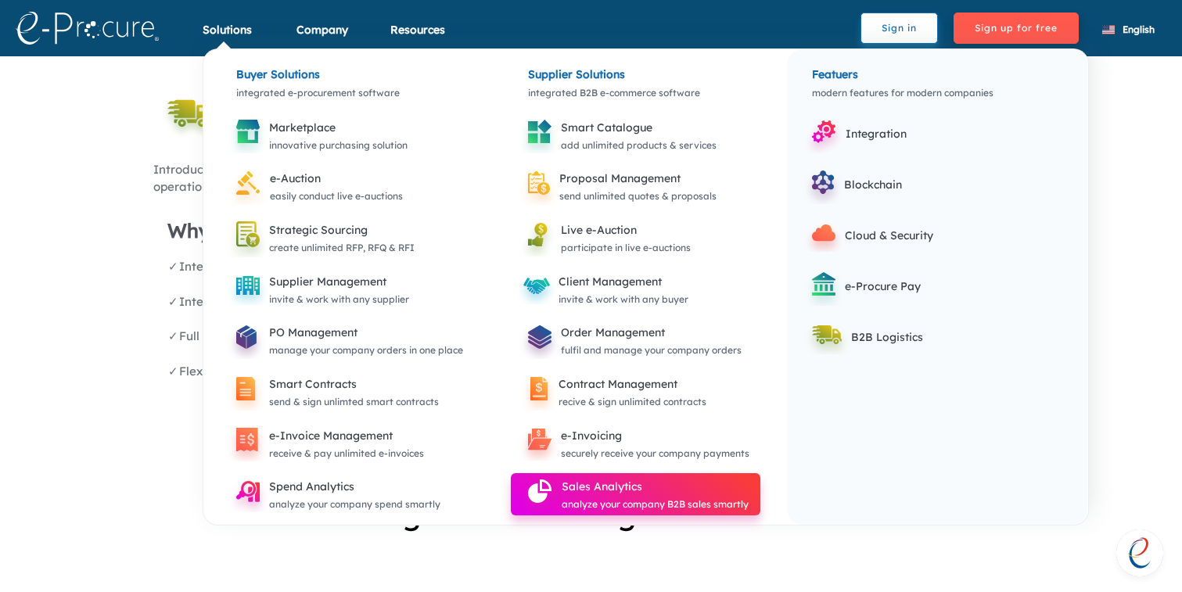
click at [601, 493] on div "Sales Analytics" at bounding box center [655, 486] width 187 height 19
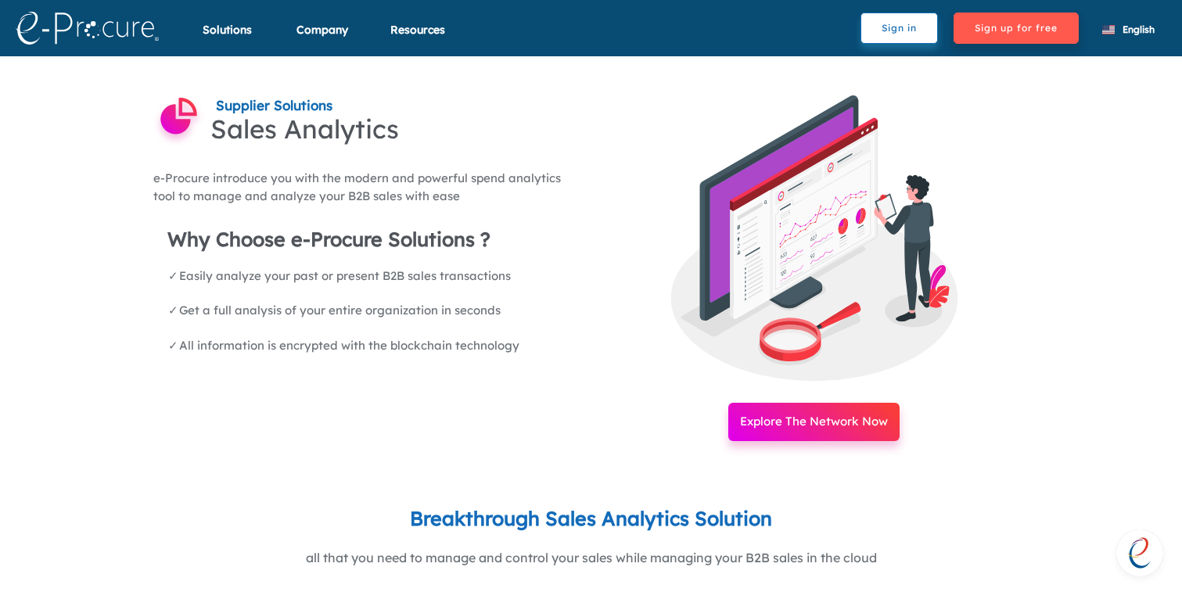
click at [120, 45] on link at bounding box center [105, 28] width 195 height 48
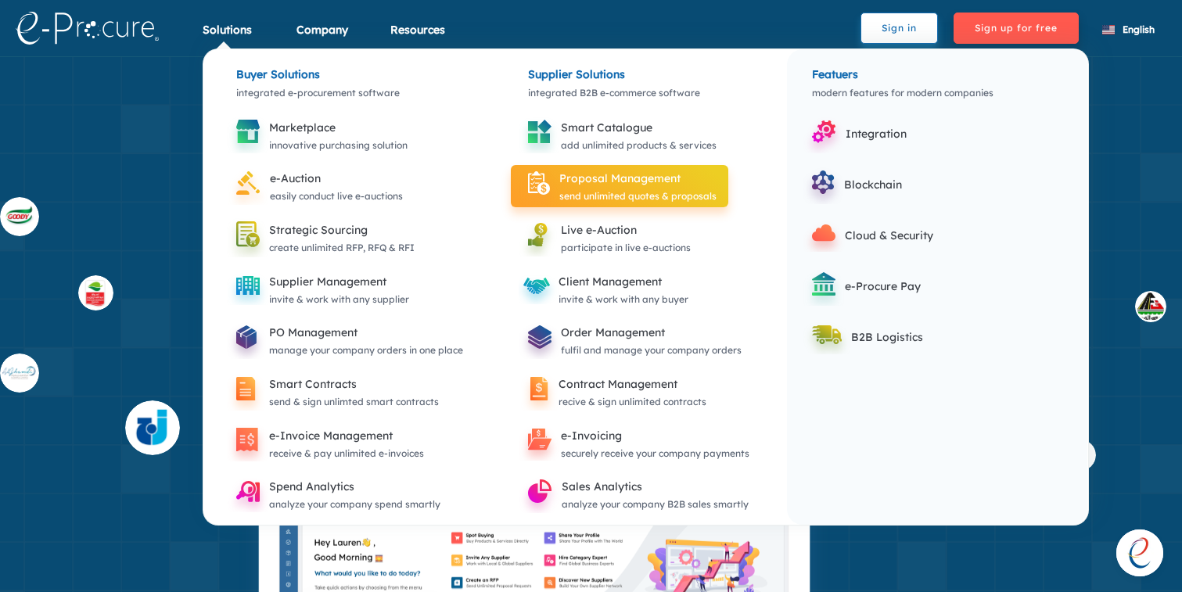
click at [665, 196] on div "send unlimited quotes & proposals" at bounding box center [637, 196] width 157 height 17
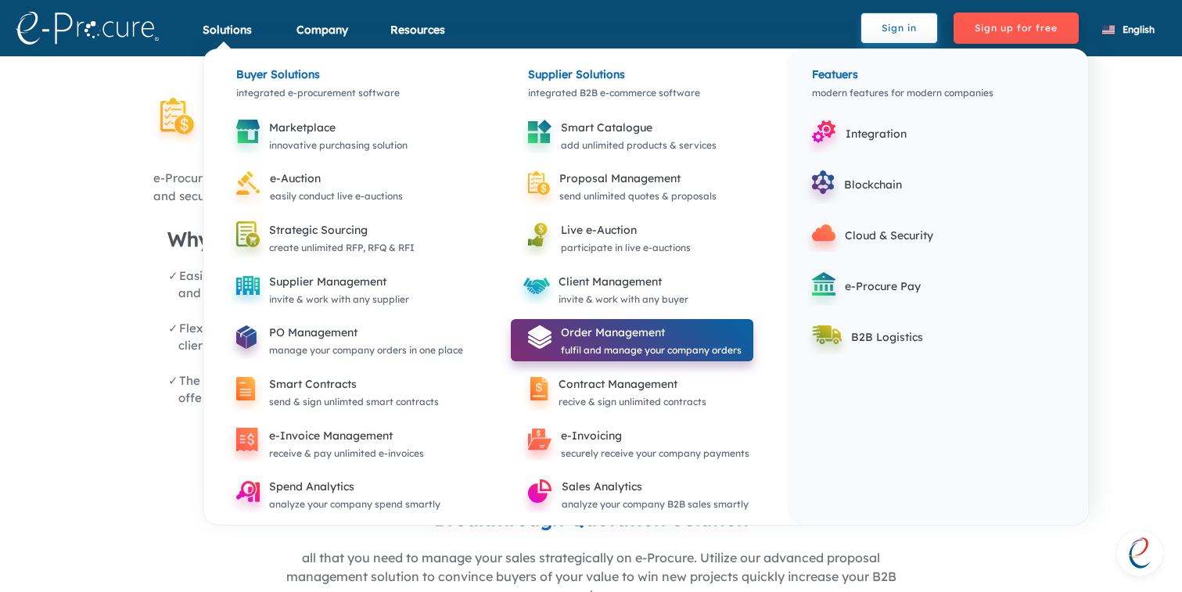
click at [587, 359] on div "fulfil and manage your company orders" at bounding box center [651, 350] width 181 height 17
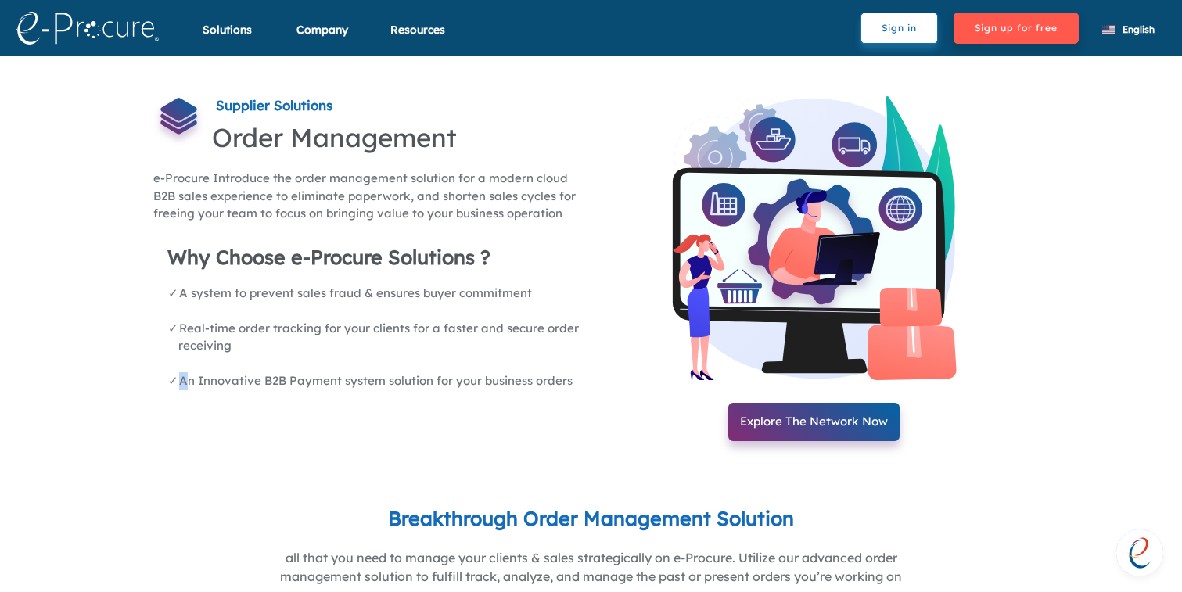
click at [587, 360] on div "Supplier Solutions Order Management e-Procure Introduce the order management so…" at bounding box center [368, 268] width 446 height 346
click at [126, 38] on img at bounding box center [87, 28] width 143 height 33
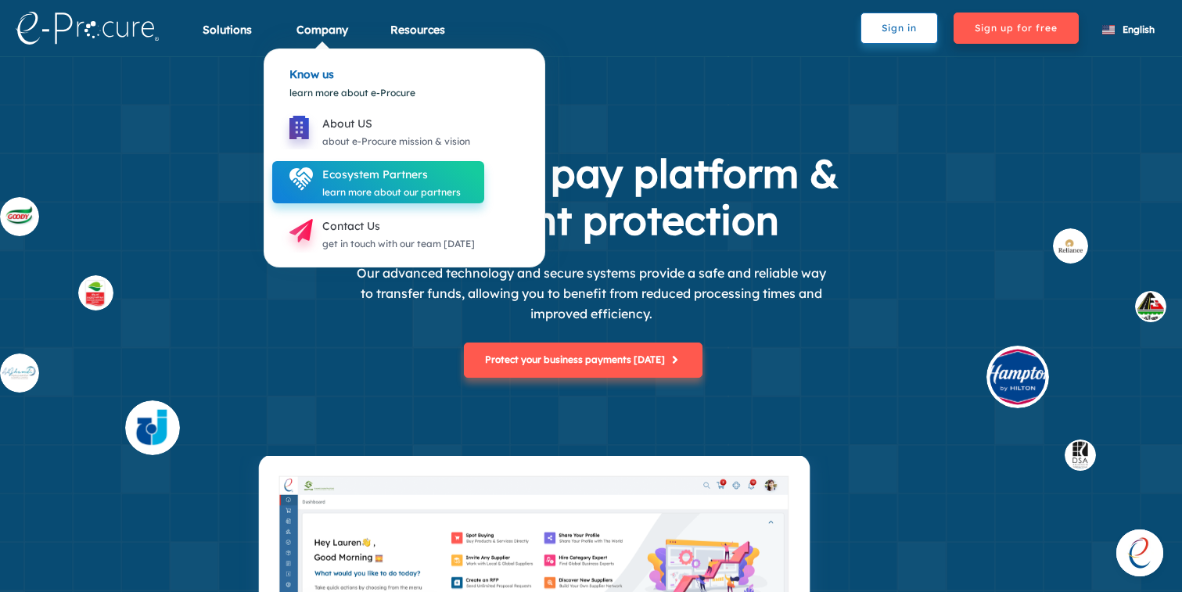
click at [353, 192] on div "learn more about our partners" at bounding box center [391, 192] width 138 height 17
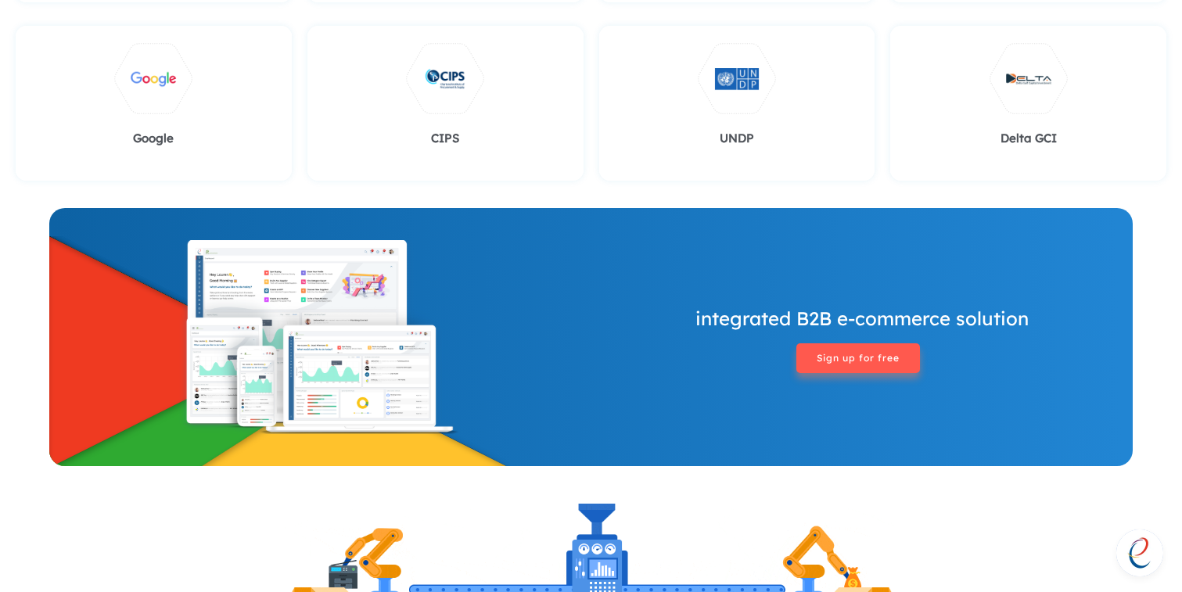
scroll to position [798, 0]
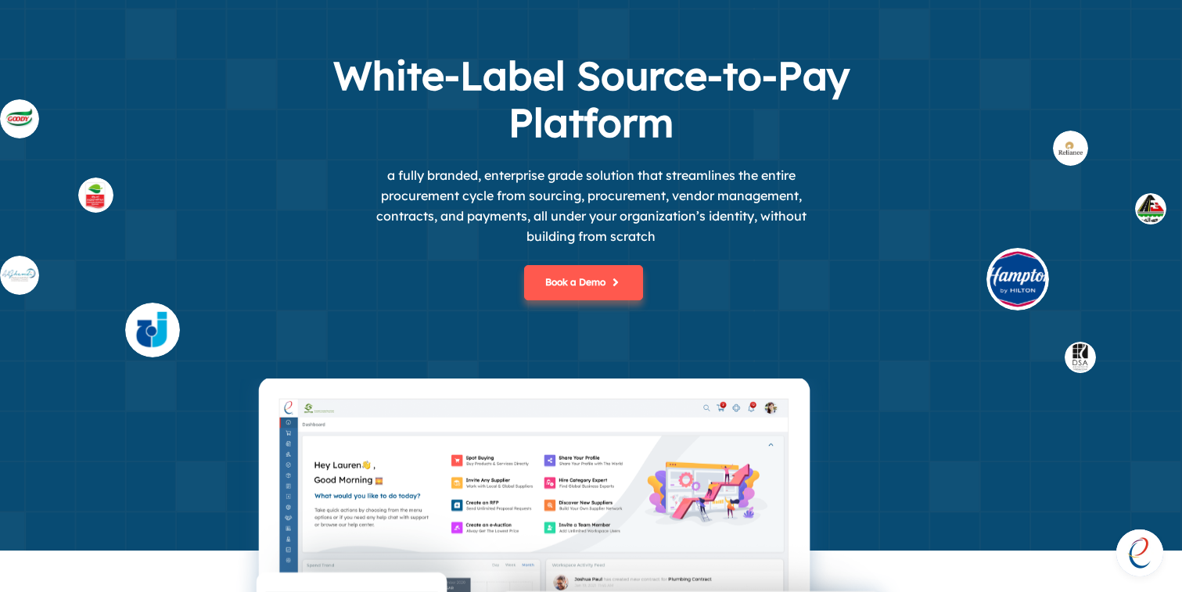
scroll to position [93, 0]
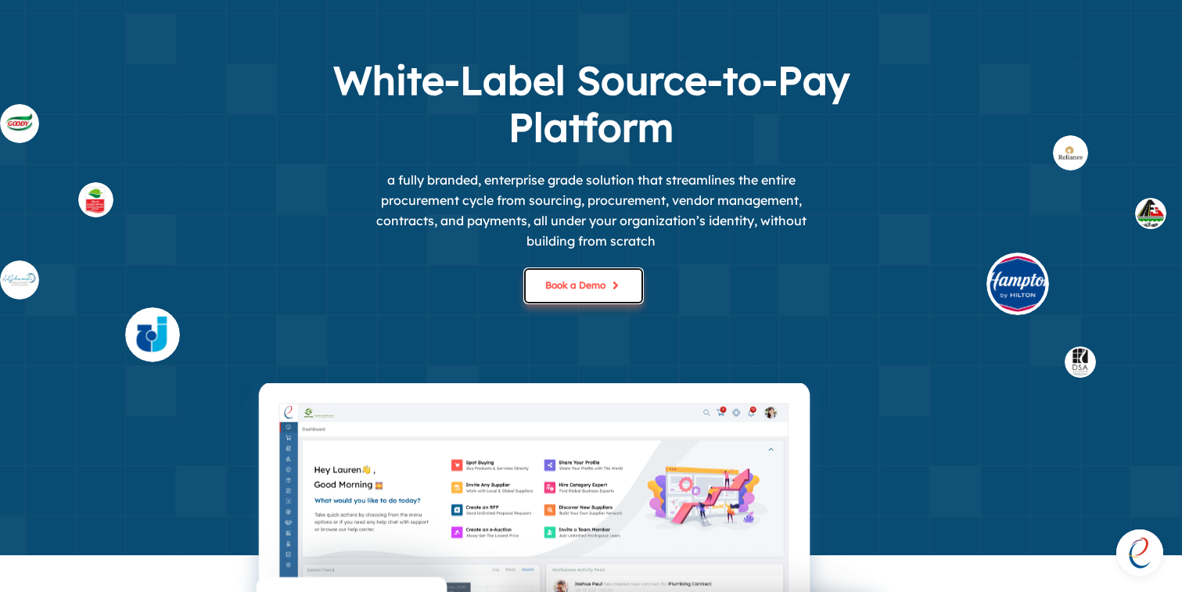
click at [555, 300] on button "Book a Demo" at bounding box center [583, 285] width 119 height 35
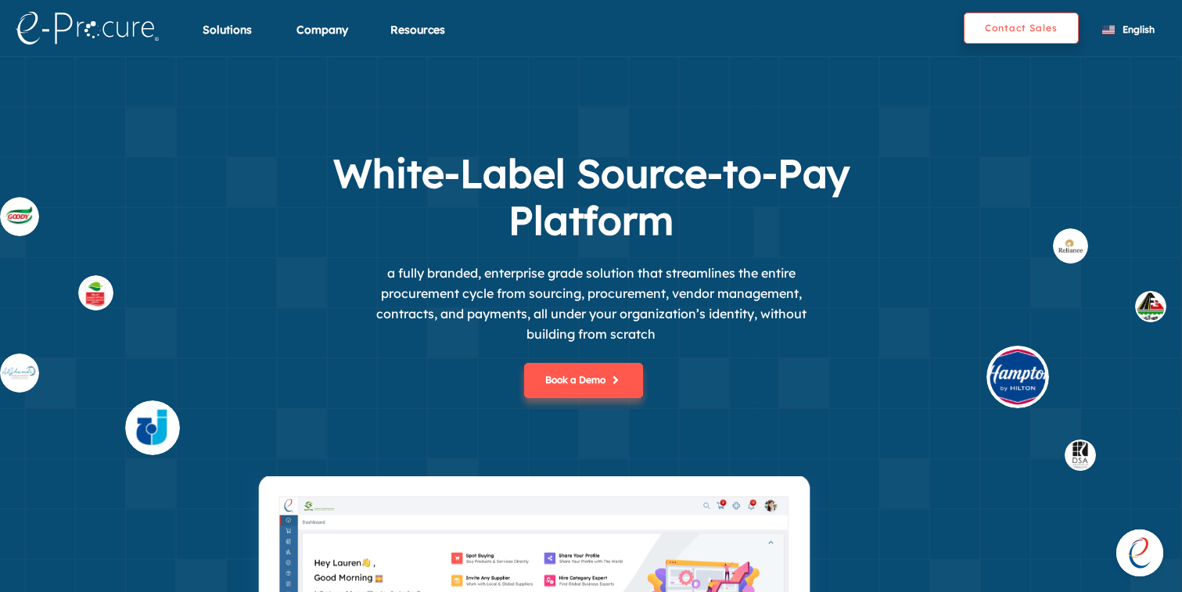
click at [985, 23] on button "Contact Sales" at bounding box center [1021, 28] width 115 height 31
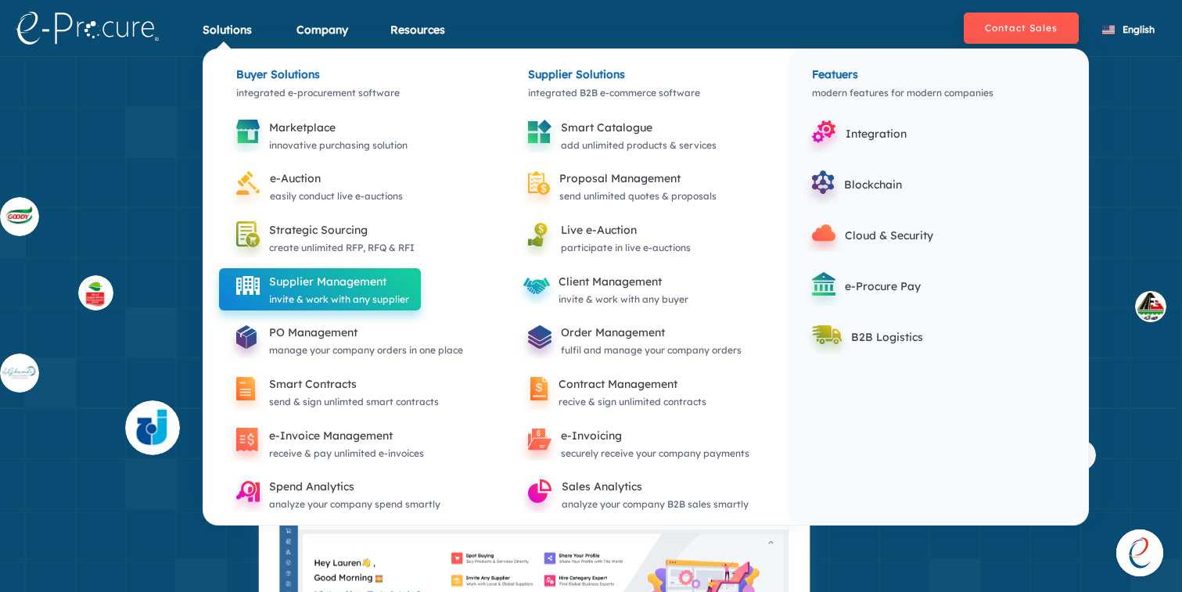
click at [385, 282] on div "Supplier Management" at bounding box center [339, 281] width 140 height 19
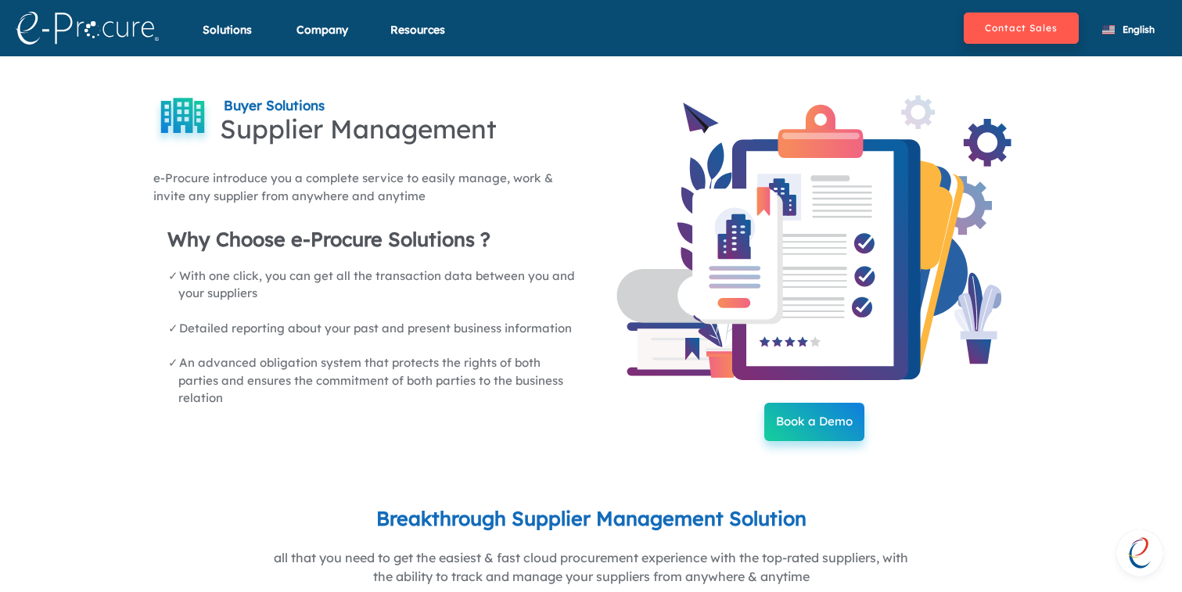
click at [784, 419] on button "Book a Demo" at bounding box center [814, 422] width 100 height 38
click at [123, 34] on img at bounding box center [87, 28] width 143 height 33
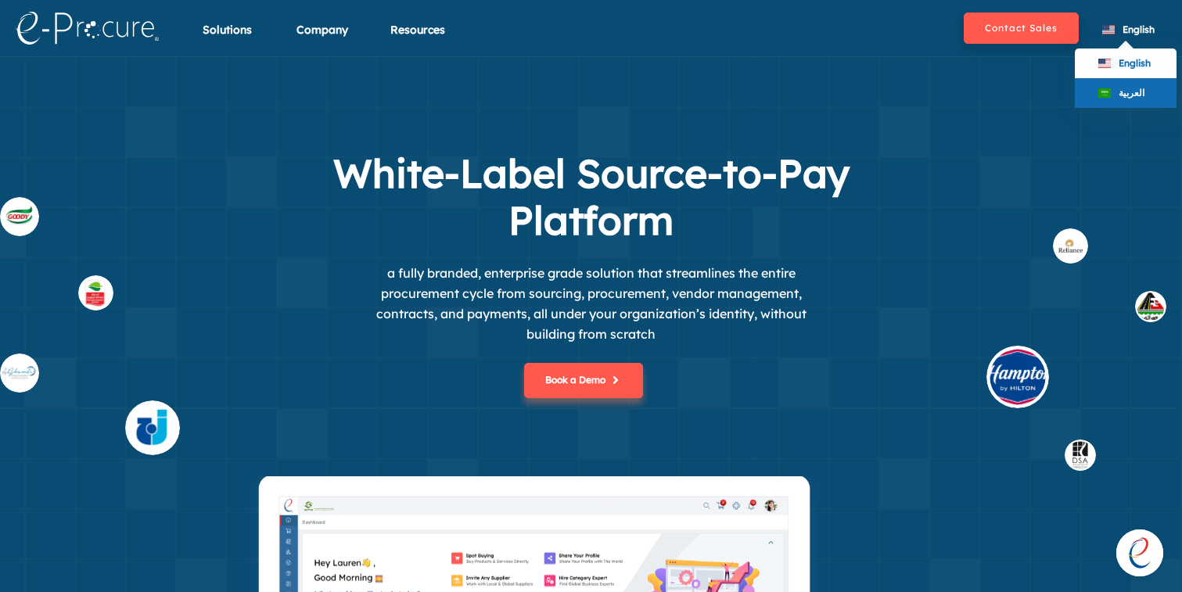
click at [1127, 83] on div "العربية" at bounding box center [1126, 93] width 102 height 30
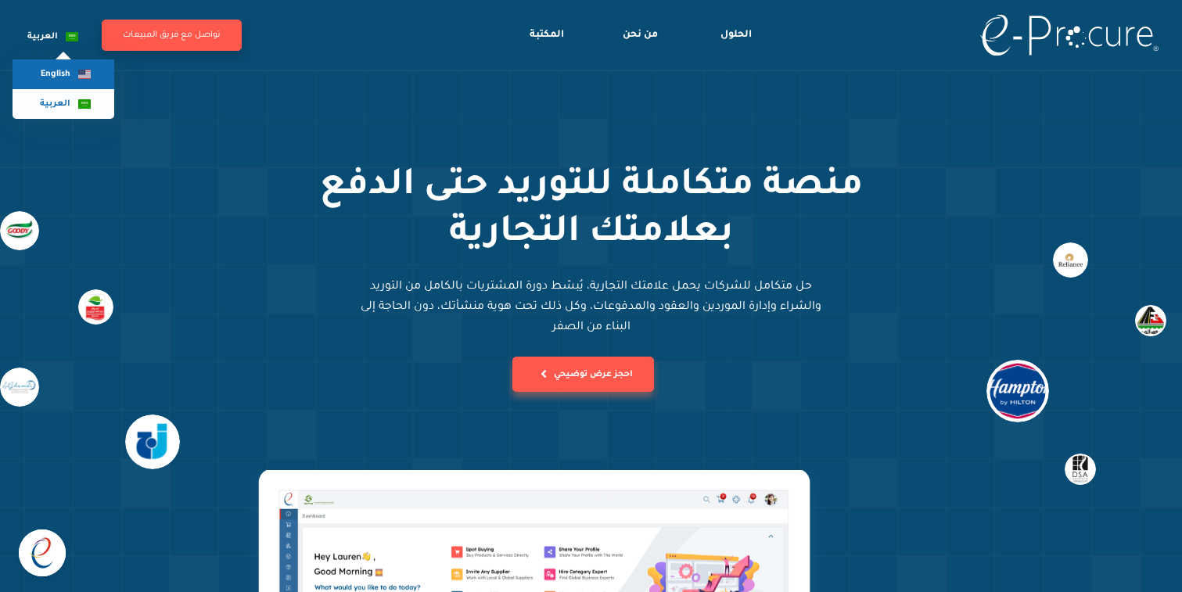
click at [56, 72] on span "English" at bounding box center [56, 74] width 30 height 9
